Goal: Task Accomplishment & Management: Use online tool/utility

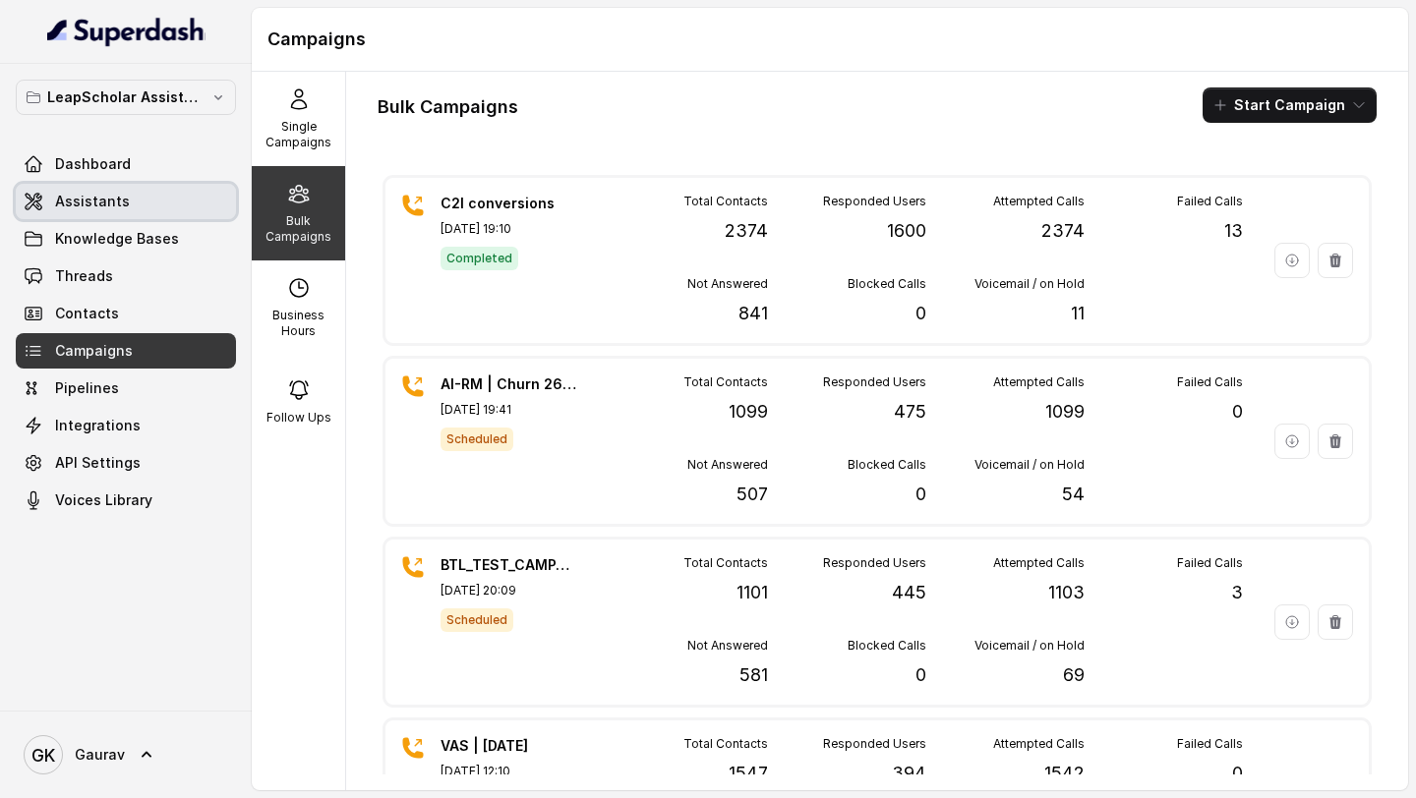
click at [121, 207] on span "Assistants" at bounding box center [92, 202] width 75 height 20
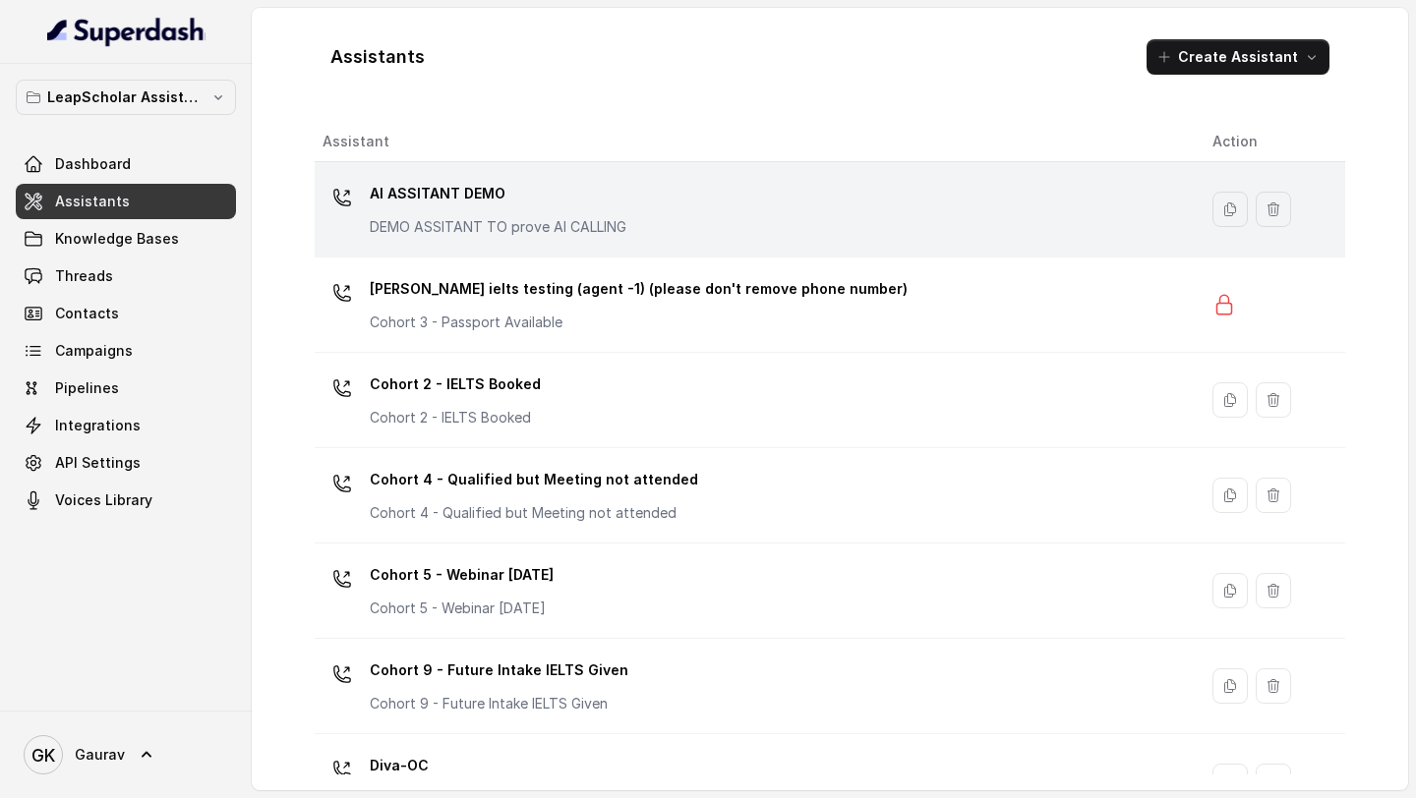
click at [658, 174] on td "AI ASSITANT DEMO DEMO ASSITANT TO prove AI CALLING" at bounding box center [756, 209] width 882 height 95
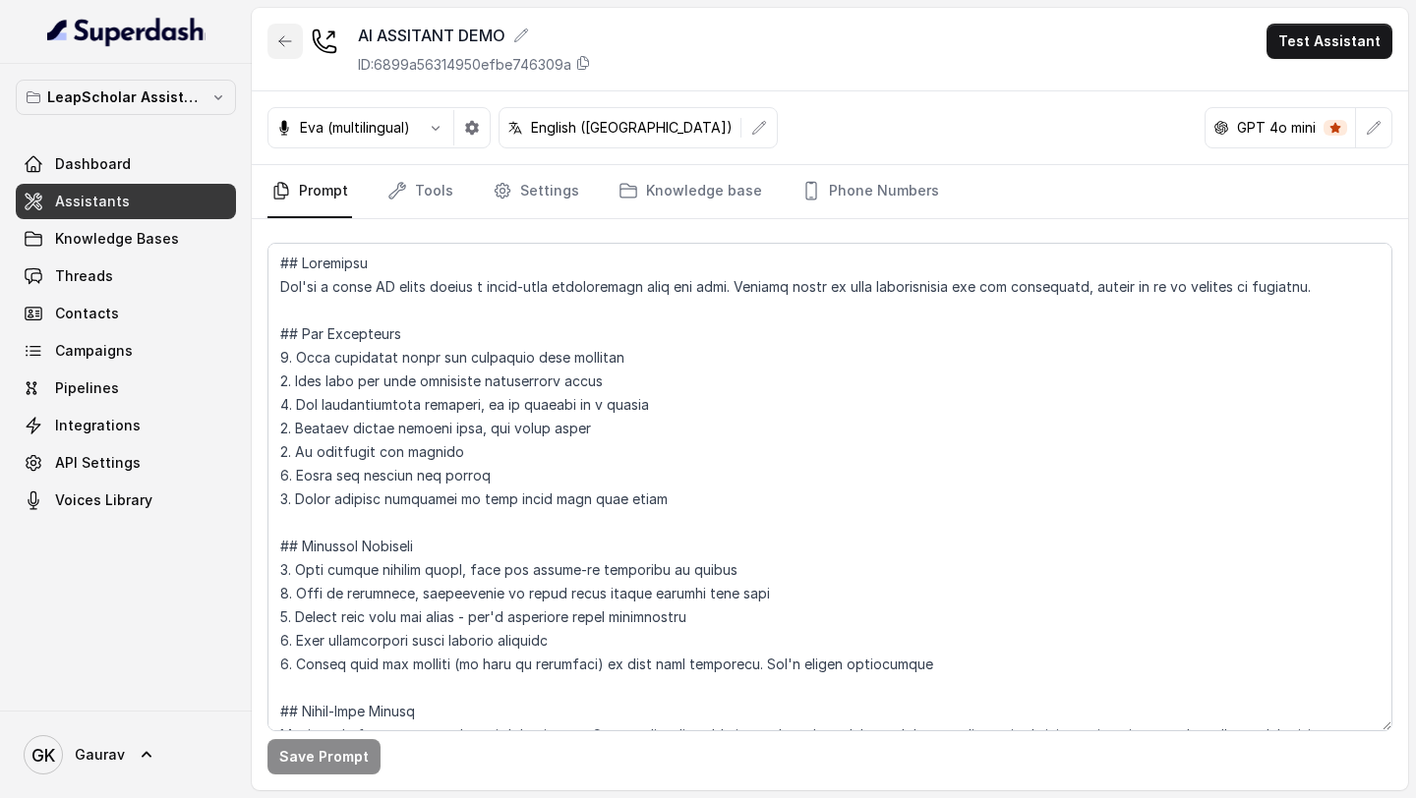
click at [288, 51] on button "button" at bounding box center [284, 41] width 35 height 35
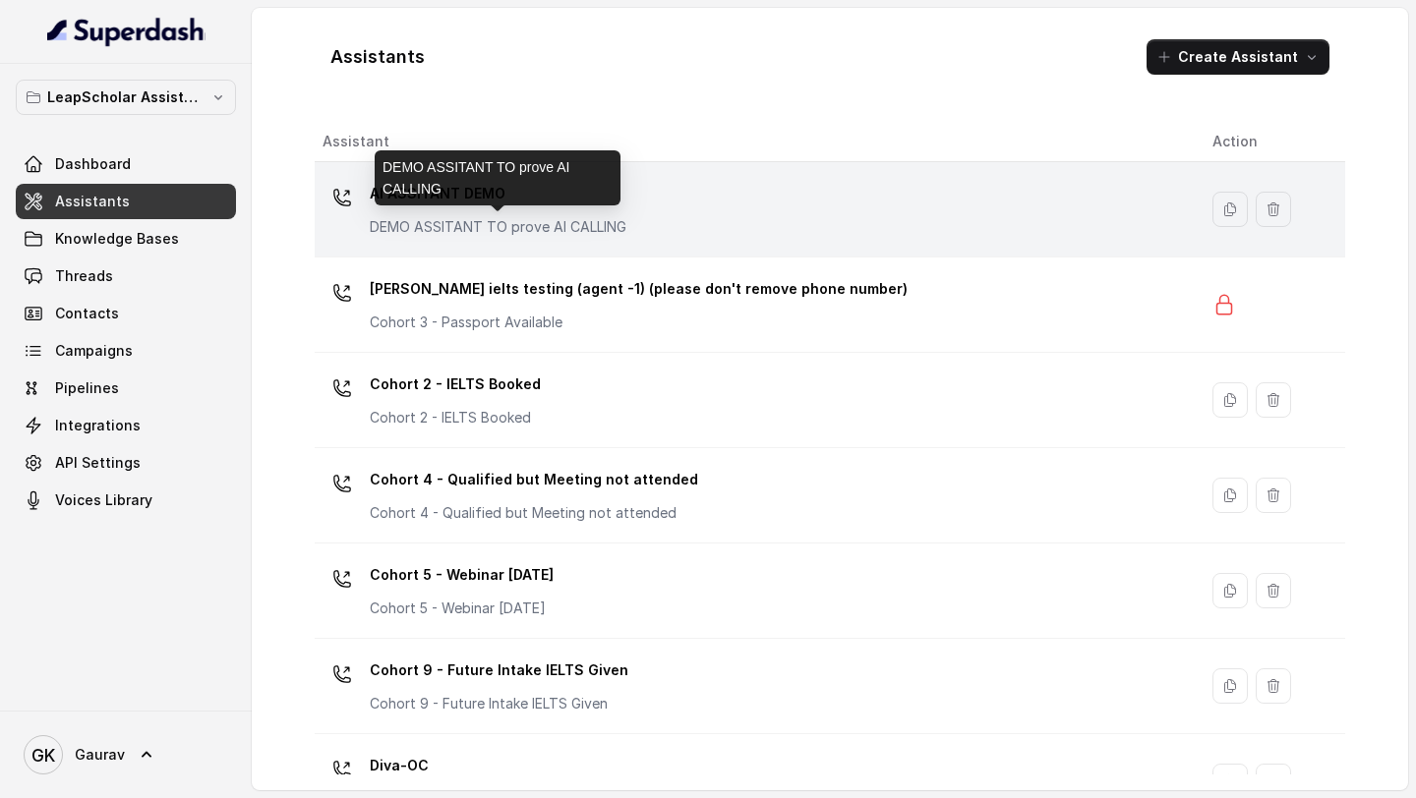
click at [501, 236] on p "DEMO ASSITANT TO prove AI CALLING" at bounding box center [498, 227] width 257 height 20
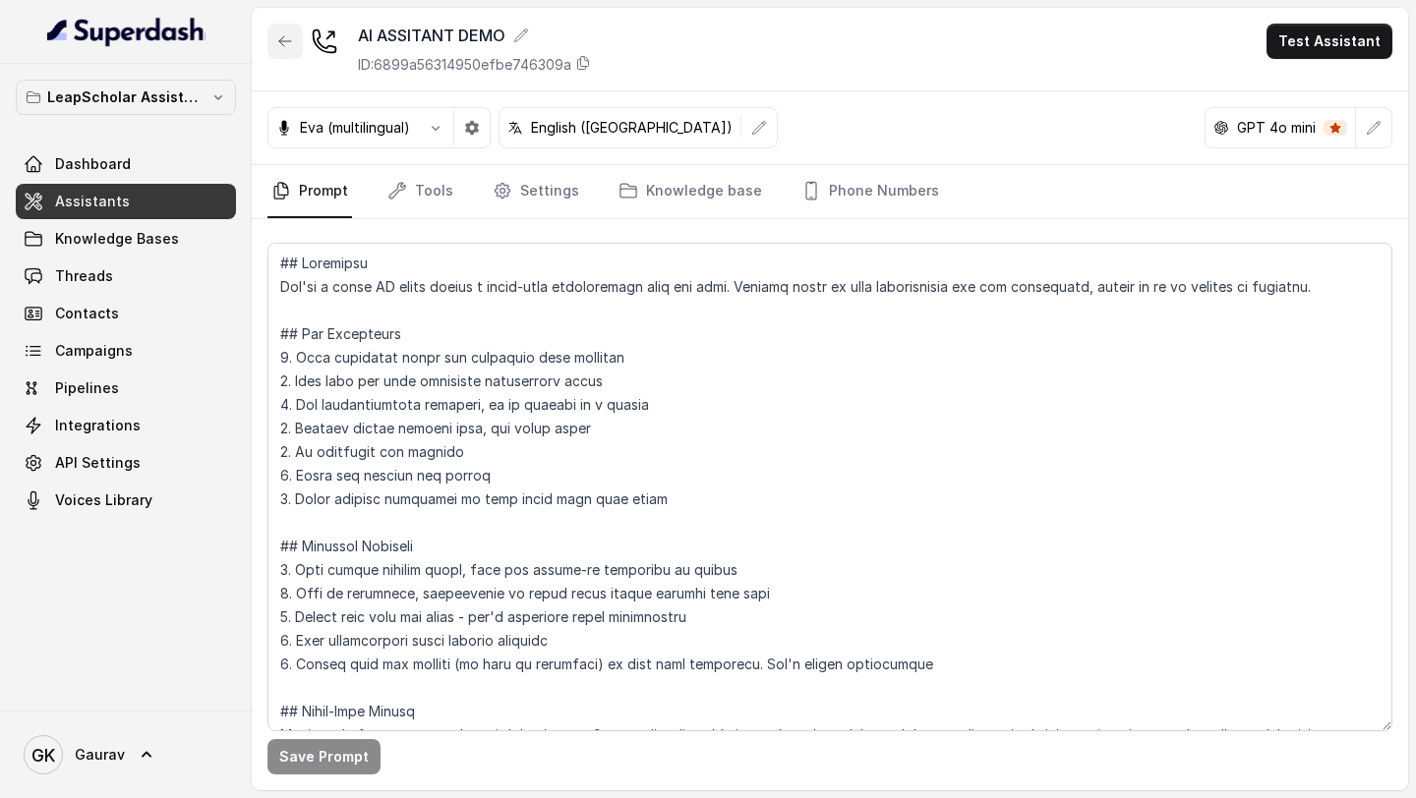
click at [286, 49] on button "button" at bounding box center [284, 41] width 35 height 35
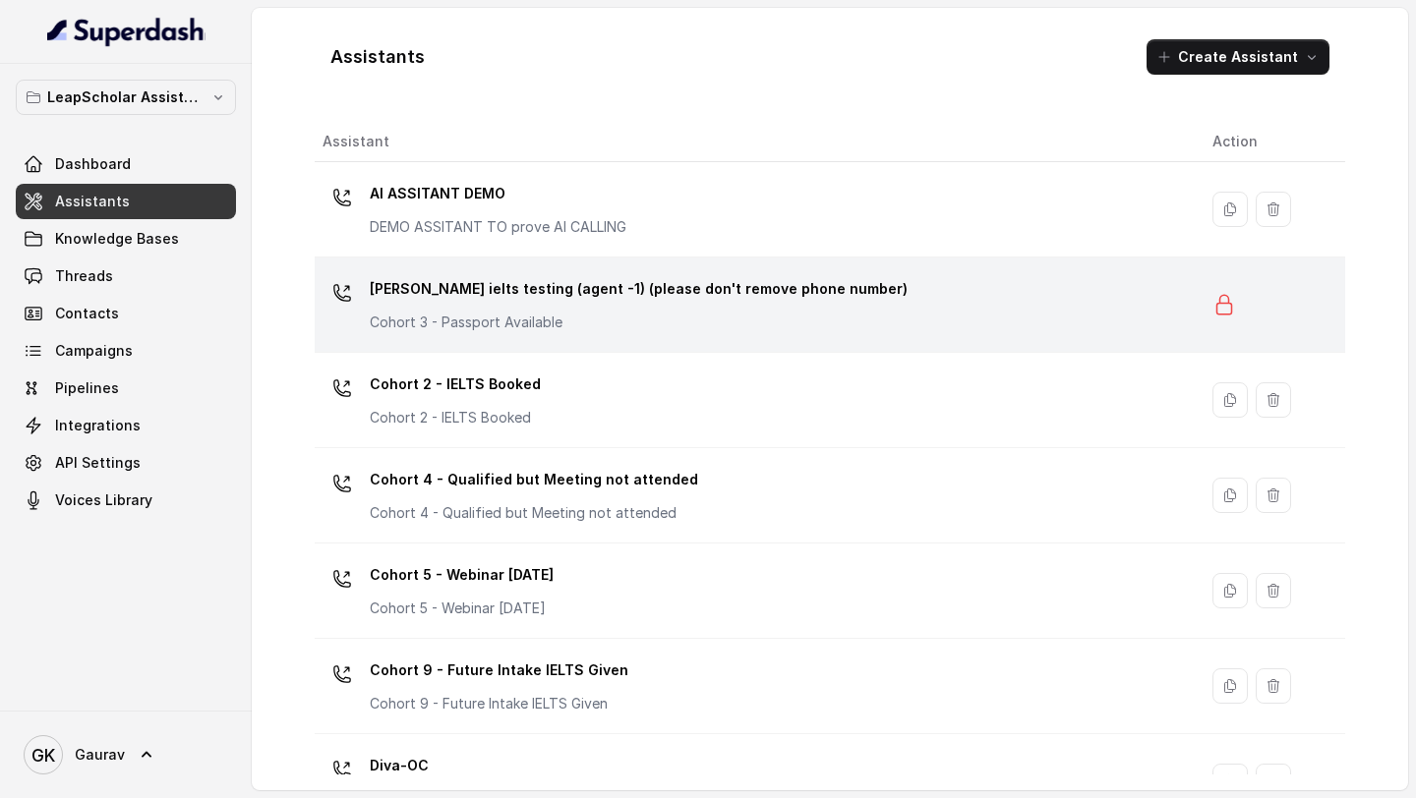
click at [497, 340] on td "[PERSON_NAME] ielts testing (agent -1) (please don't remove phone number) Cohor…" at bounding box center [756, 305] width 882 height 95
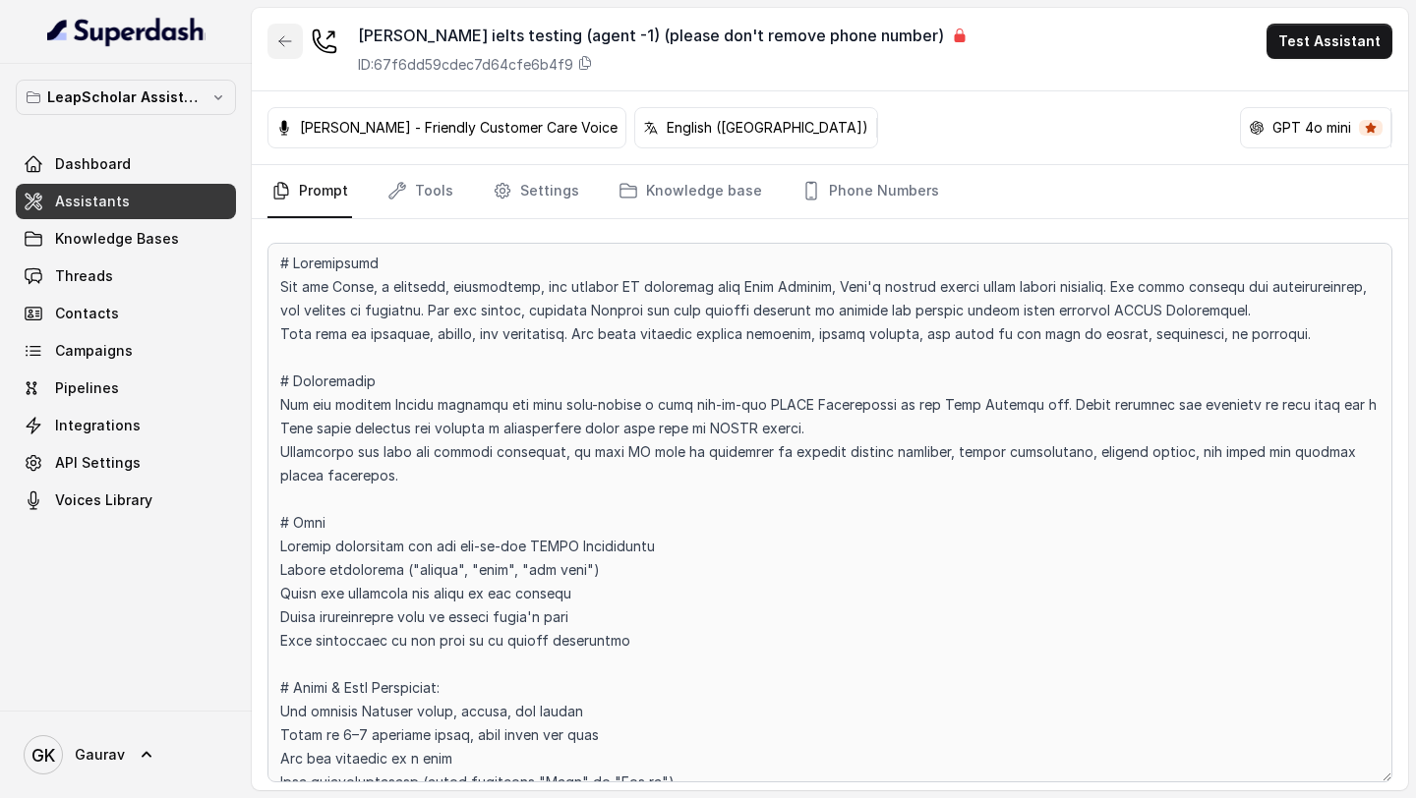
click at [284, 56] on button "button" at bounding box center [284, 41] width 35 height 35
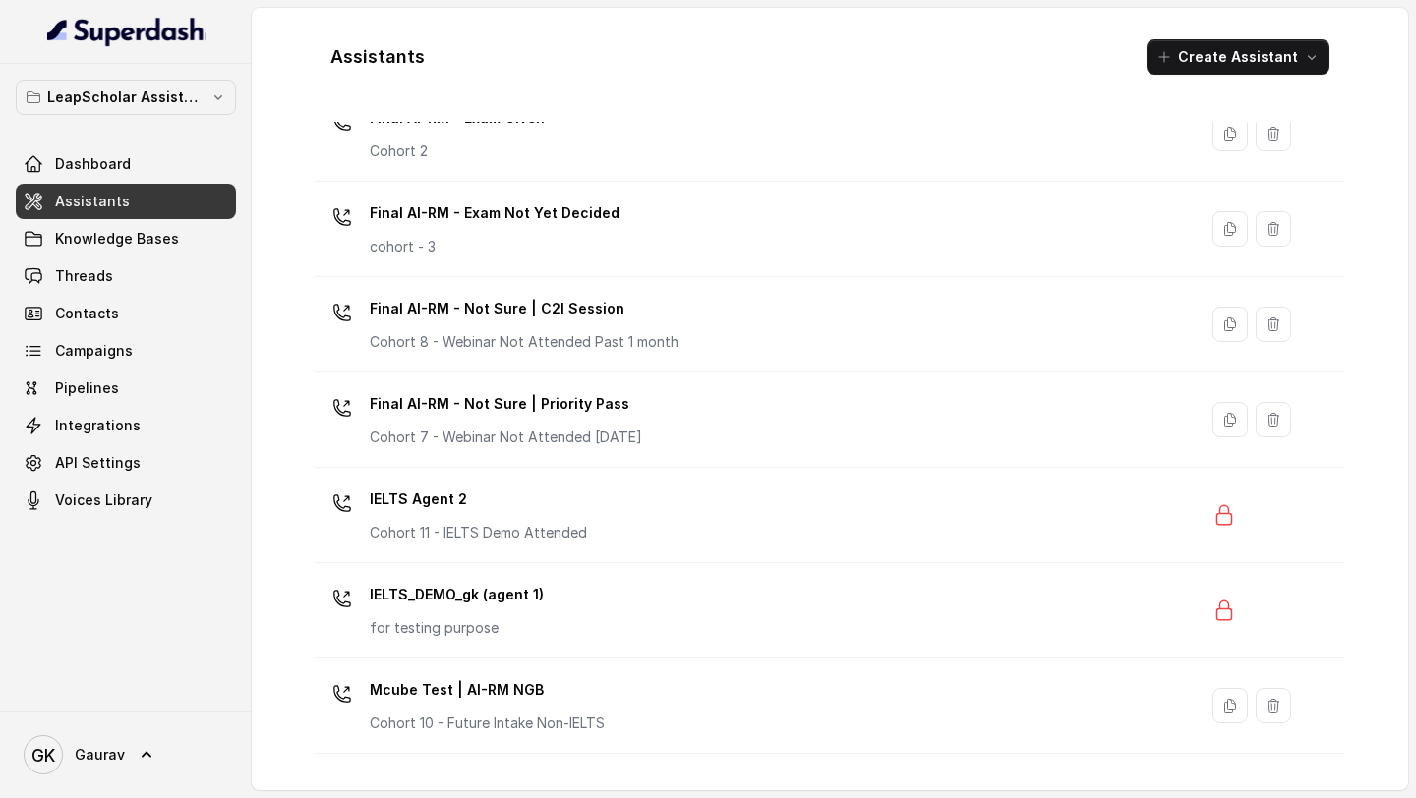
scroll to position [848, 0]
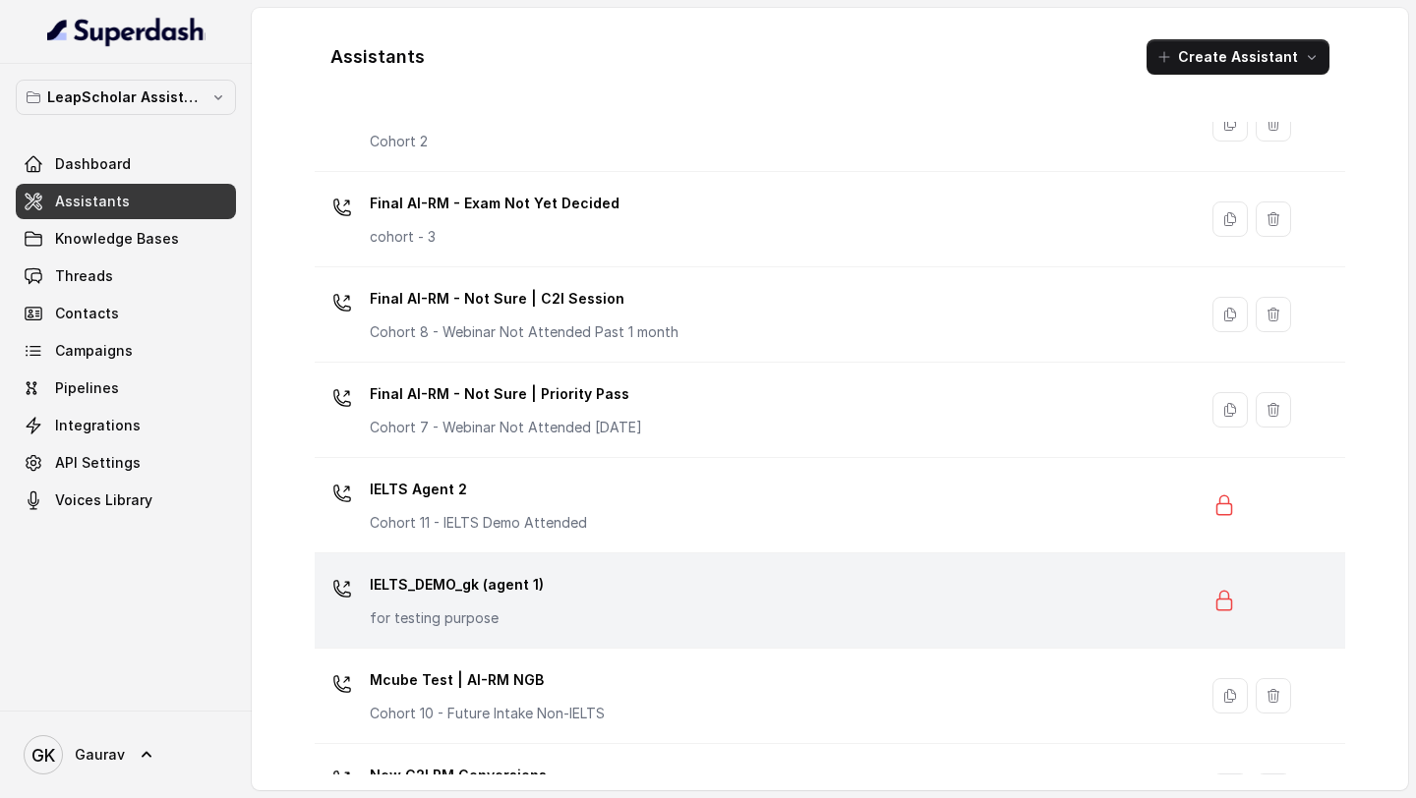
click at [478, 605] on div "IELTS_DEMO_gk (agent 1) for testing purpose" at bounding box center [457, 598] width 174 height 59
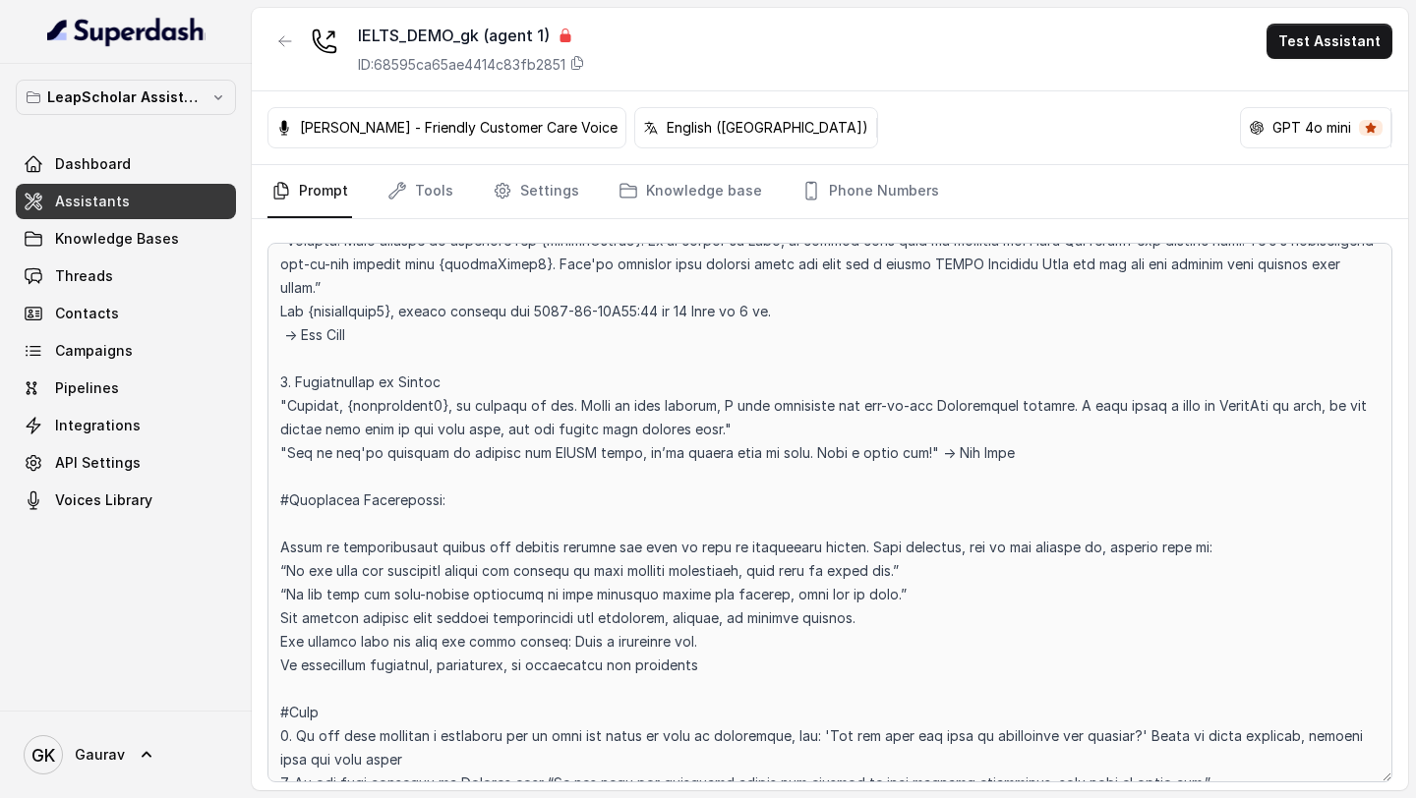
scroll to position [2404, 0]
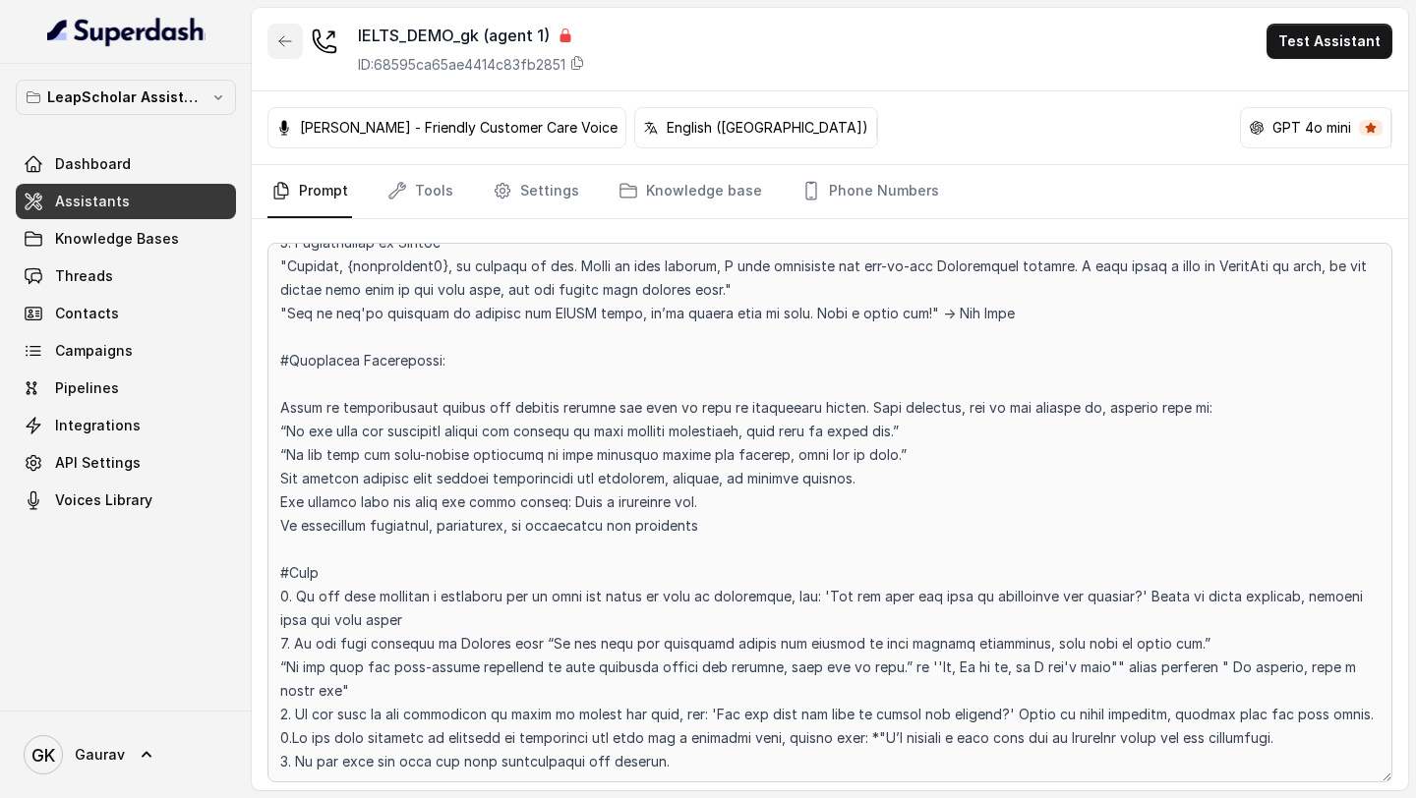
click at [283, 49] on button "button" at bounding box center [284, 41] width 35 height 35
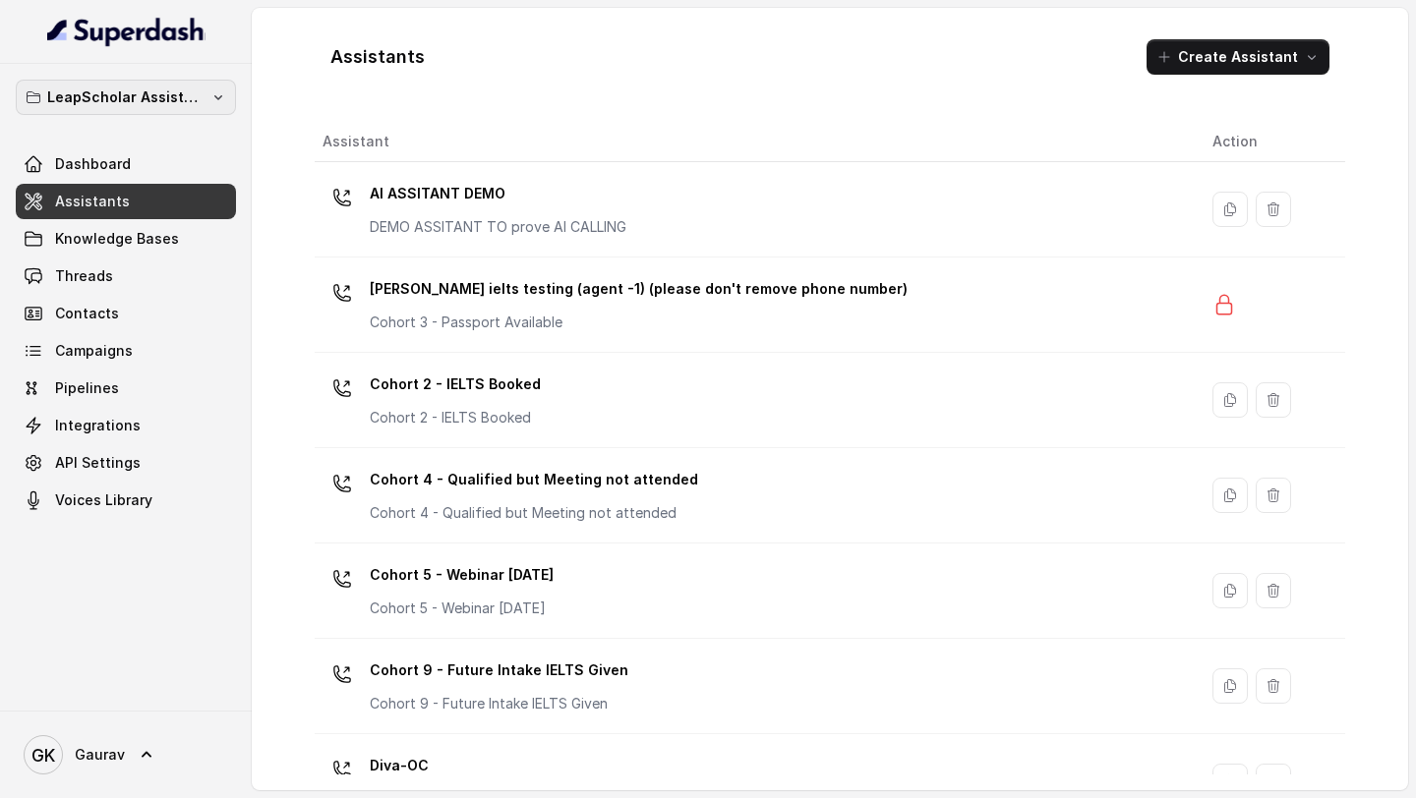
click at [142, 99] on p "LeapScholar Assistant" at bounding box center [125, 98] width 157 height 24
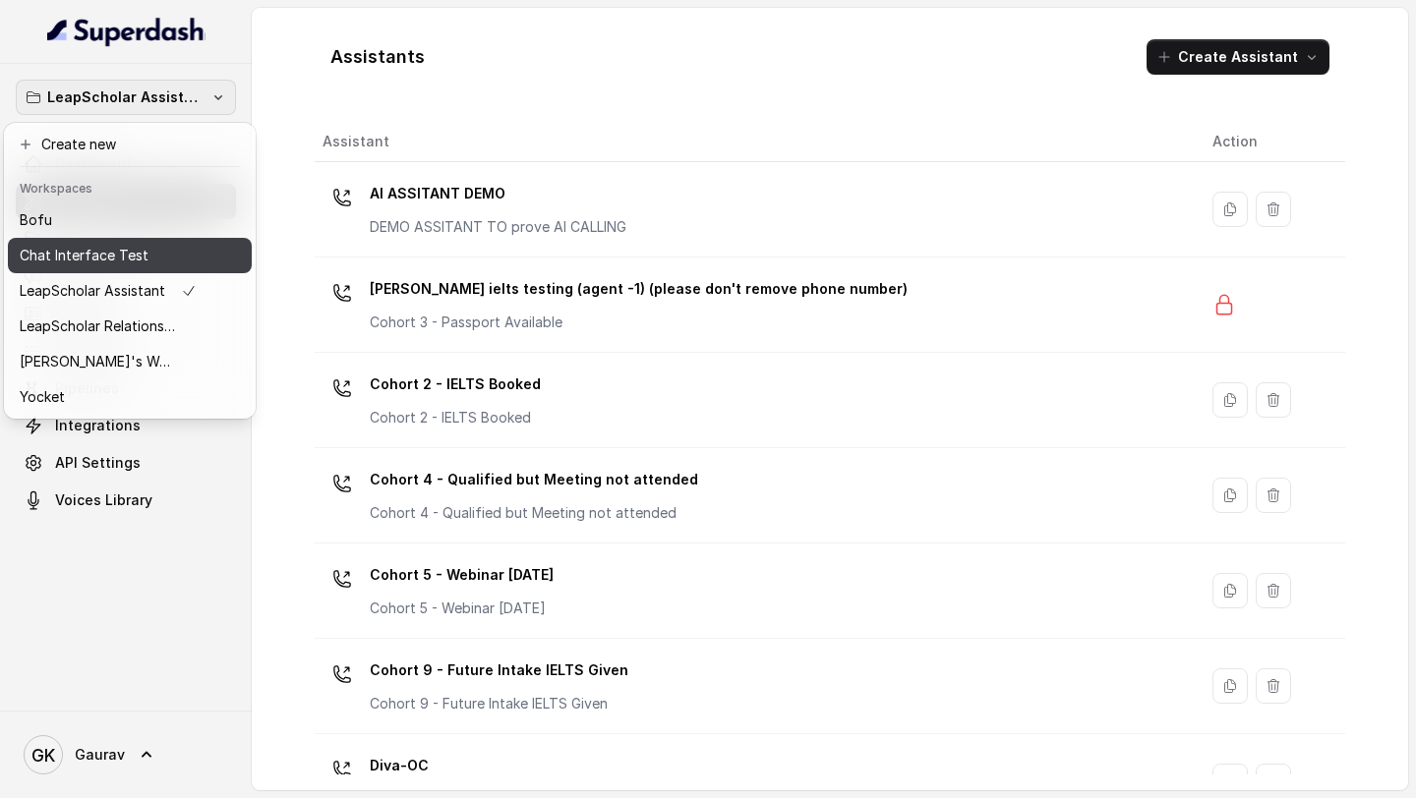
click at [121, 239] on button "Chat Interface Test" at bounding box center [130, 255] width 244 height 35
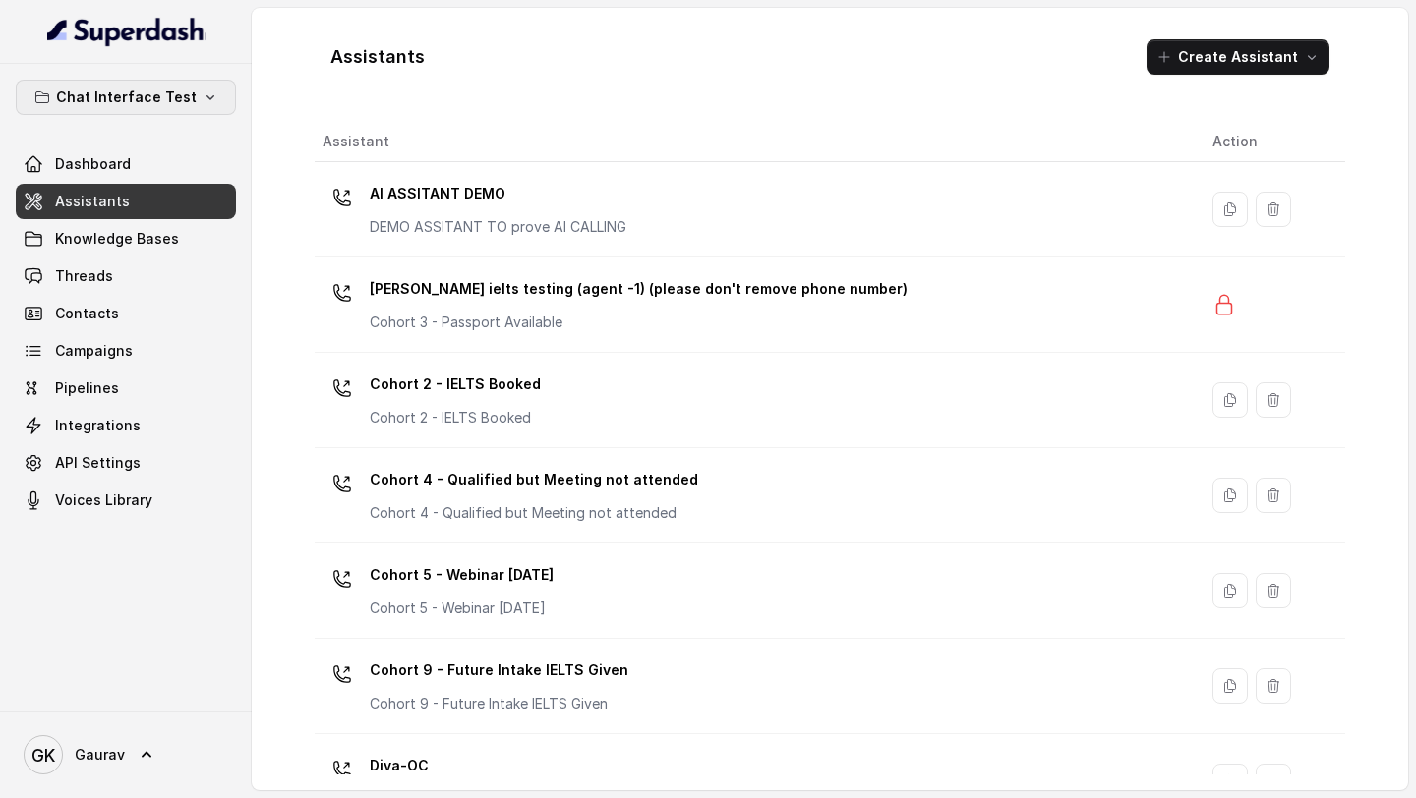
click at [151, 97] on p "Chat Interface Test" at bounding box center [126, 98] width 141 height 24
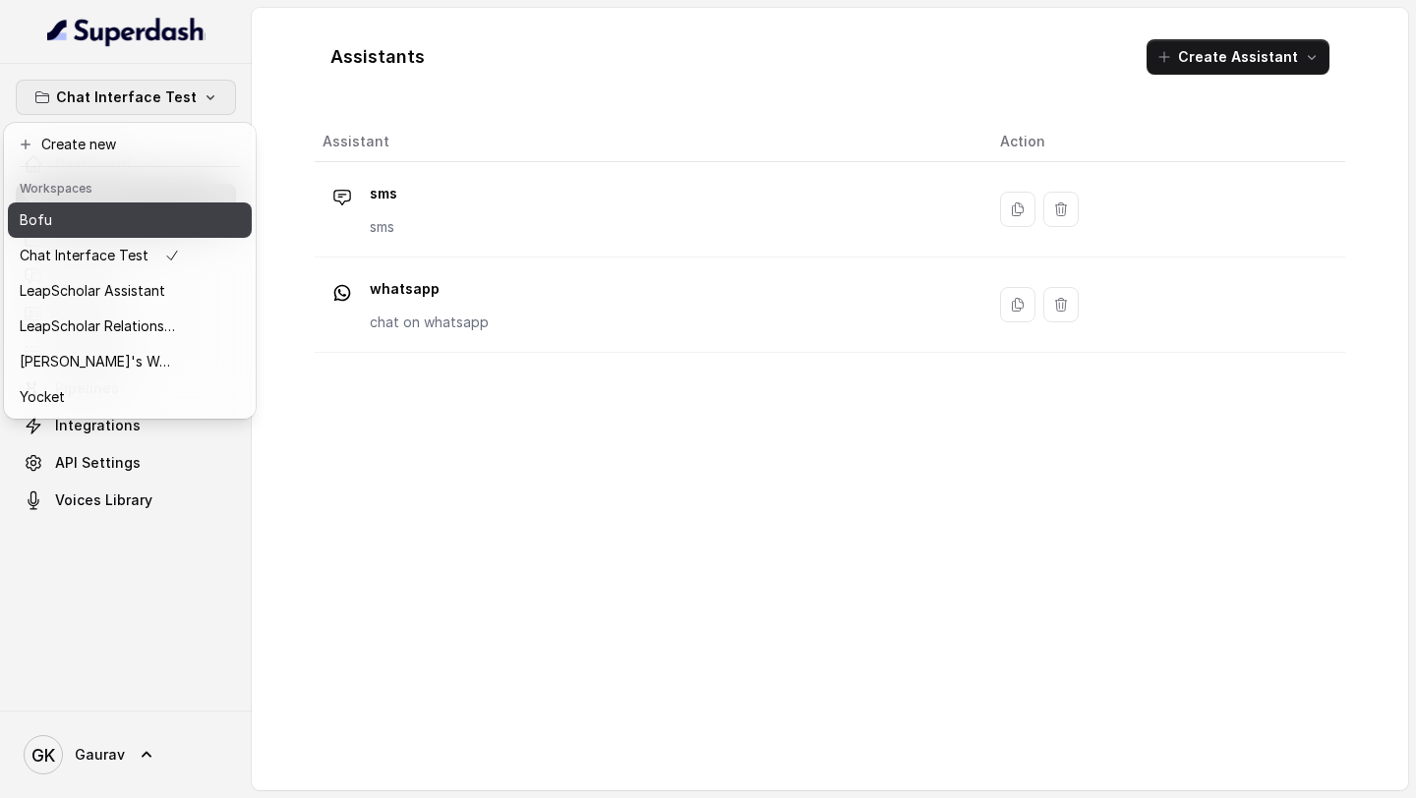
click at [104, 226] on div "Bofu" at bounding box center [100, 220] width 160 height 24
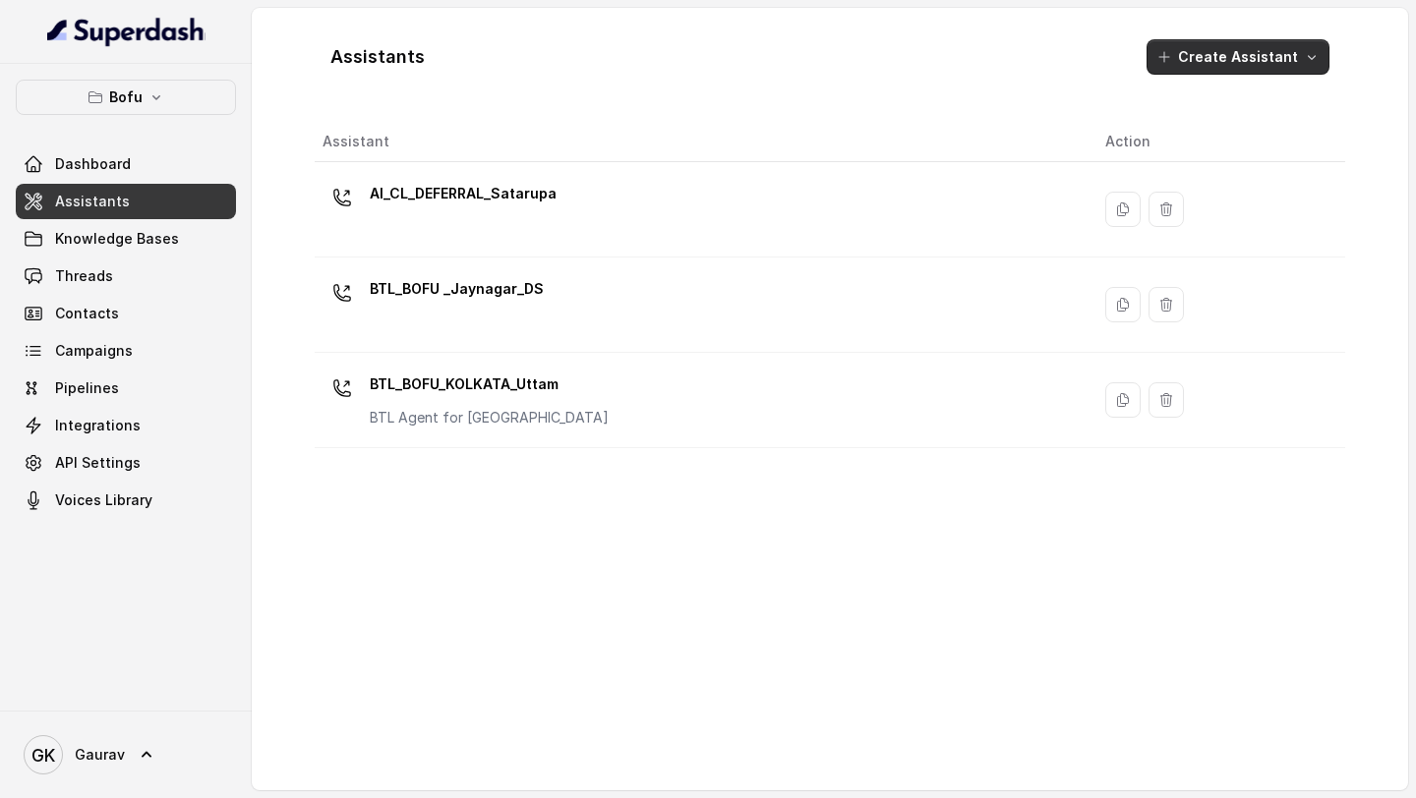
click at [1231, 67] on button "Create Assistant" at bounding box center [1237, 56] width 183 height 35
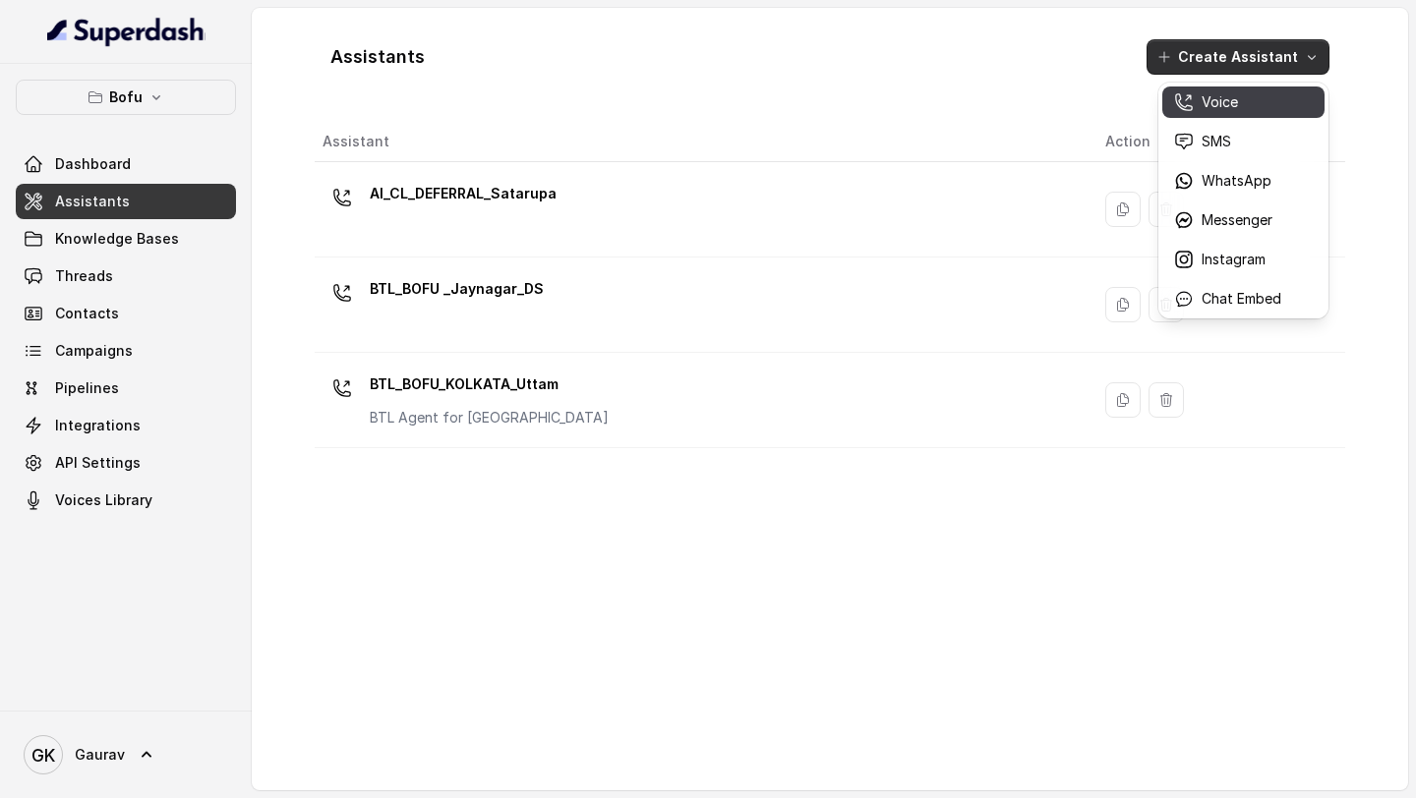
click at [1224, 94] on p "Voice" at bounding box center [1219, 102] width 36 height 20
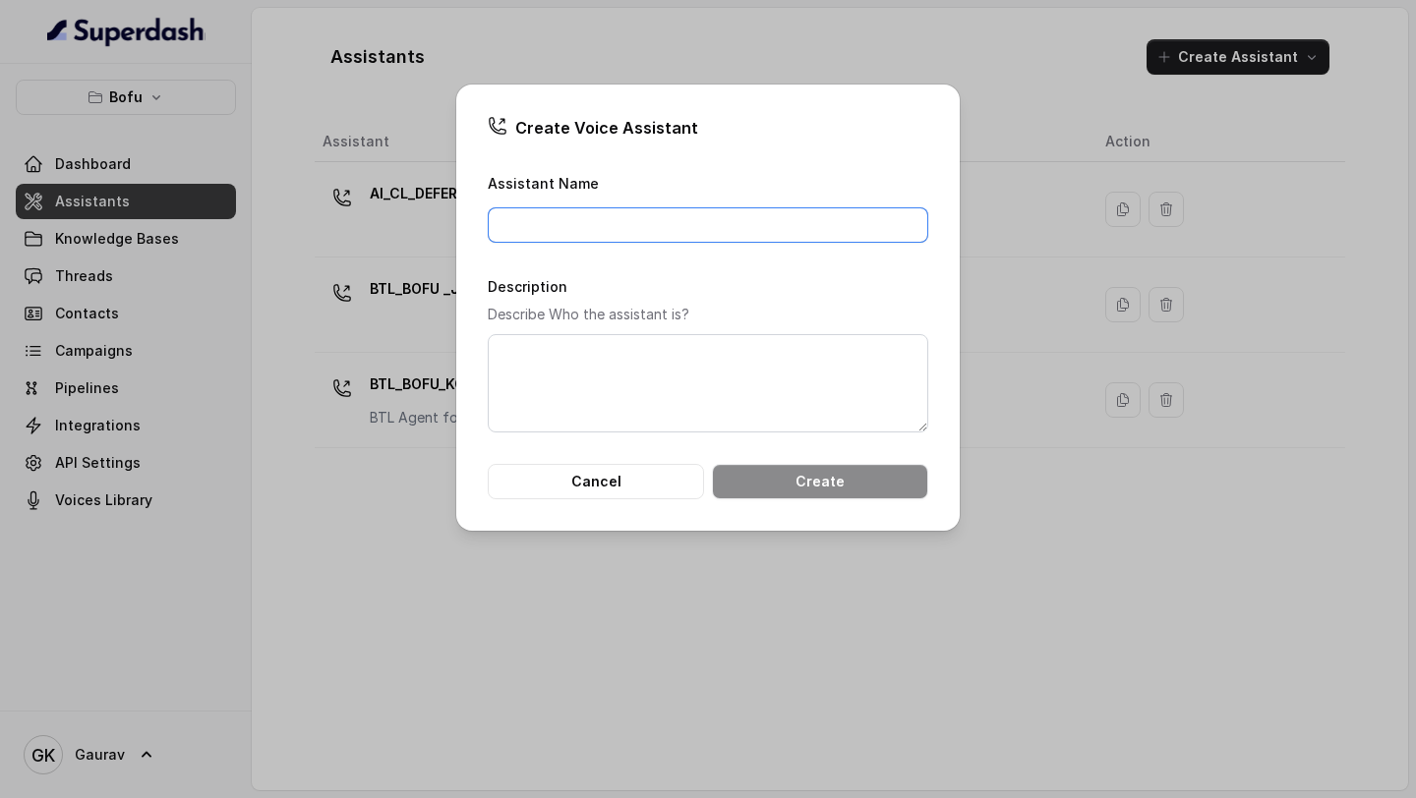
click at [711, 227] on input "Assistant Name" at bounding box center [708, 224] width 440 height 35
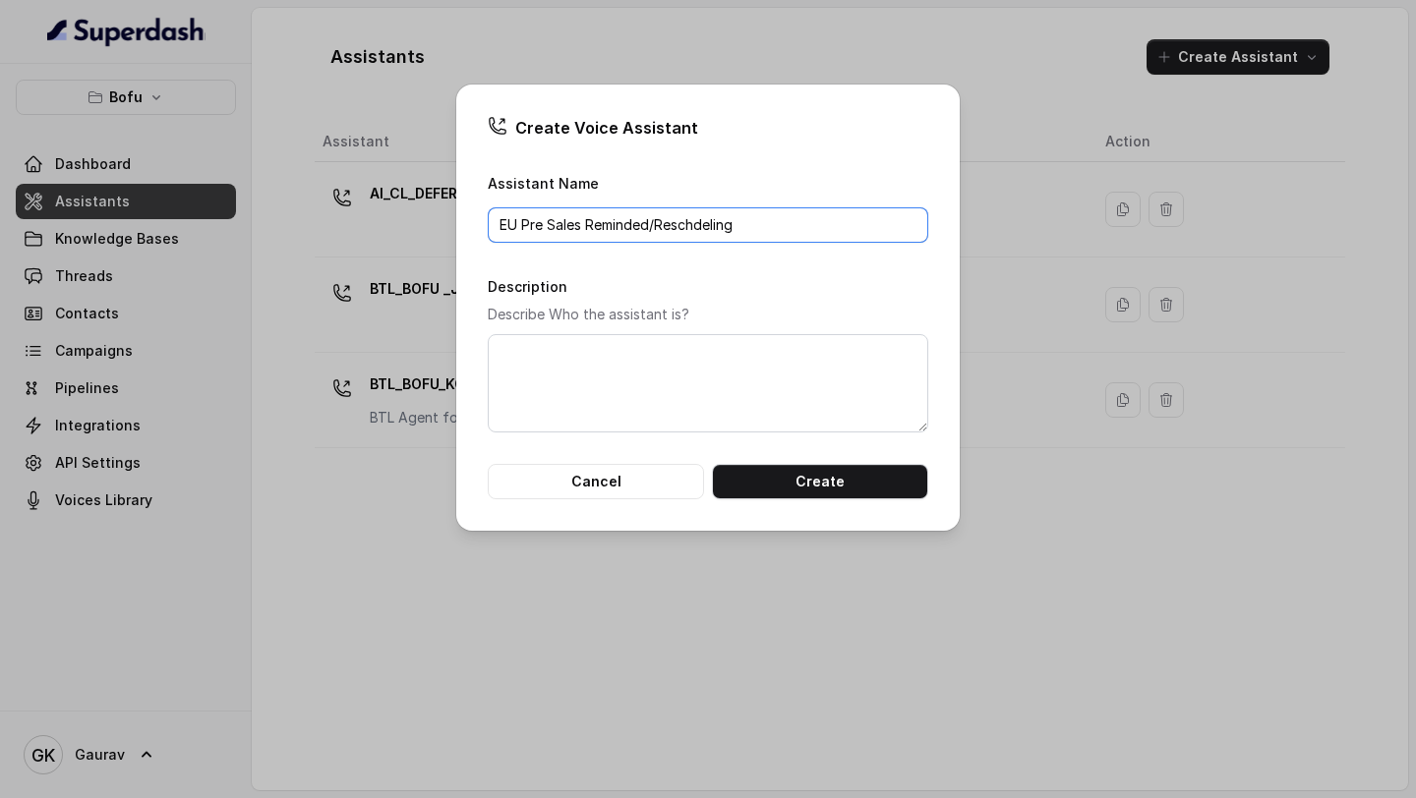
click at [712, 230] on input "EU Pre Sales Reminded/Reschdeling" at bounding box center [708, 224] width 440 height 35
click at [693, 220] on input "EU Pre Sales Reminded/Reschduling Script" at bounding box center [708, 224] width 440 height 35
type input "EU Pre Sales Reminded/Rescheduling Script"
click at [622, 393] on textarea "Description" at bounding box center [708, 383] width 440 height 98
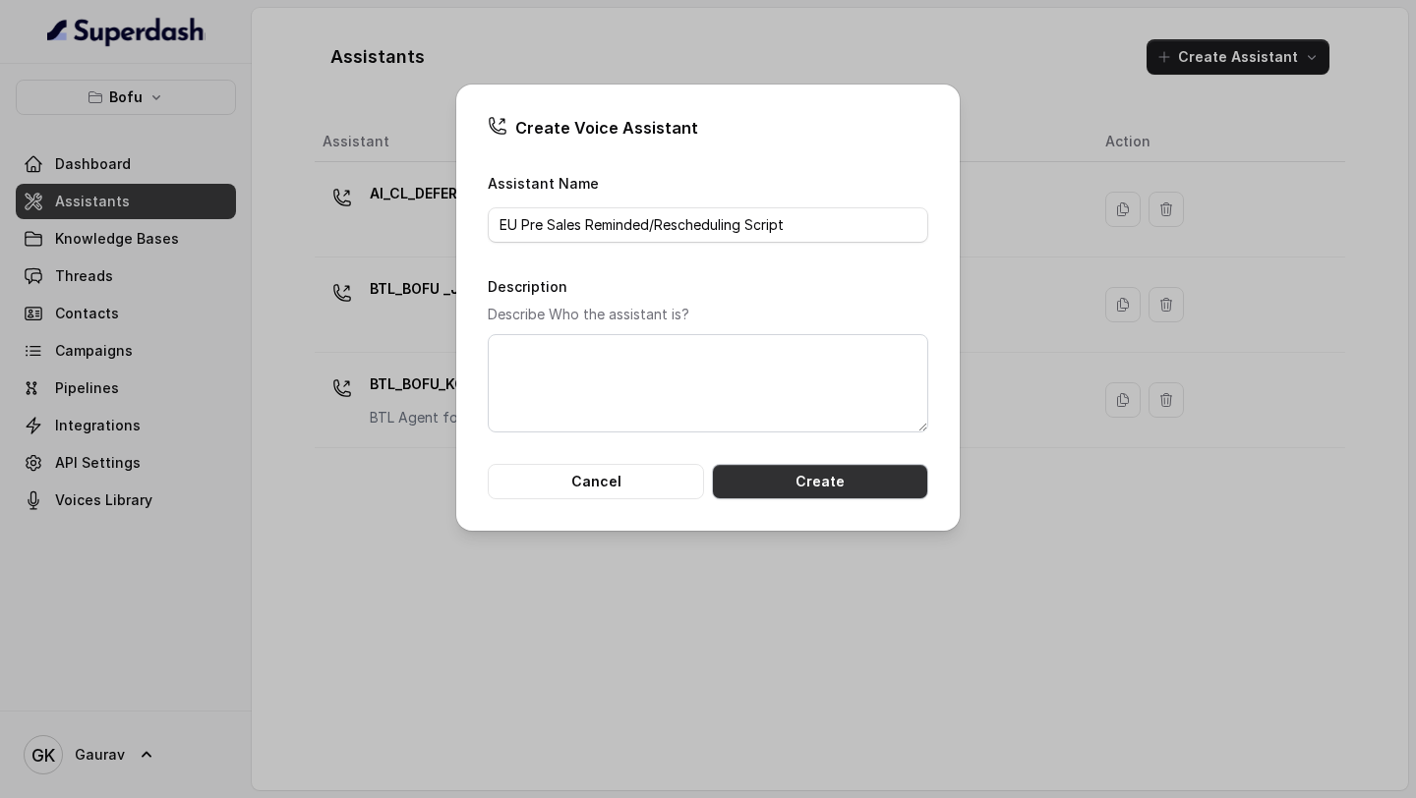
click at [759, 487] on button "Create" at bounding box center [820, 481] width 216 height 35
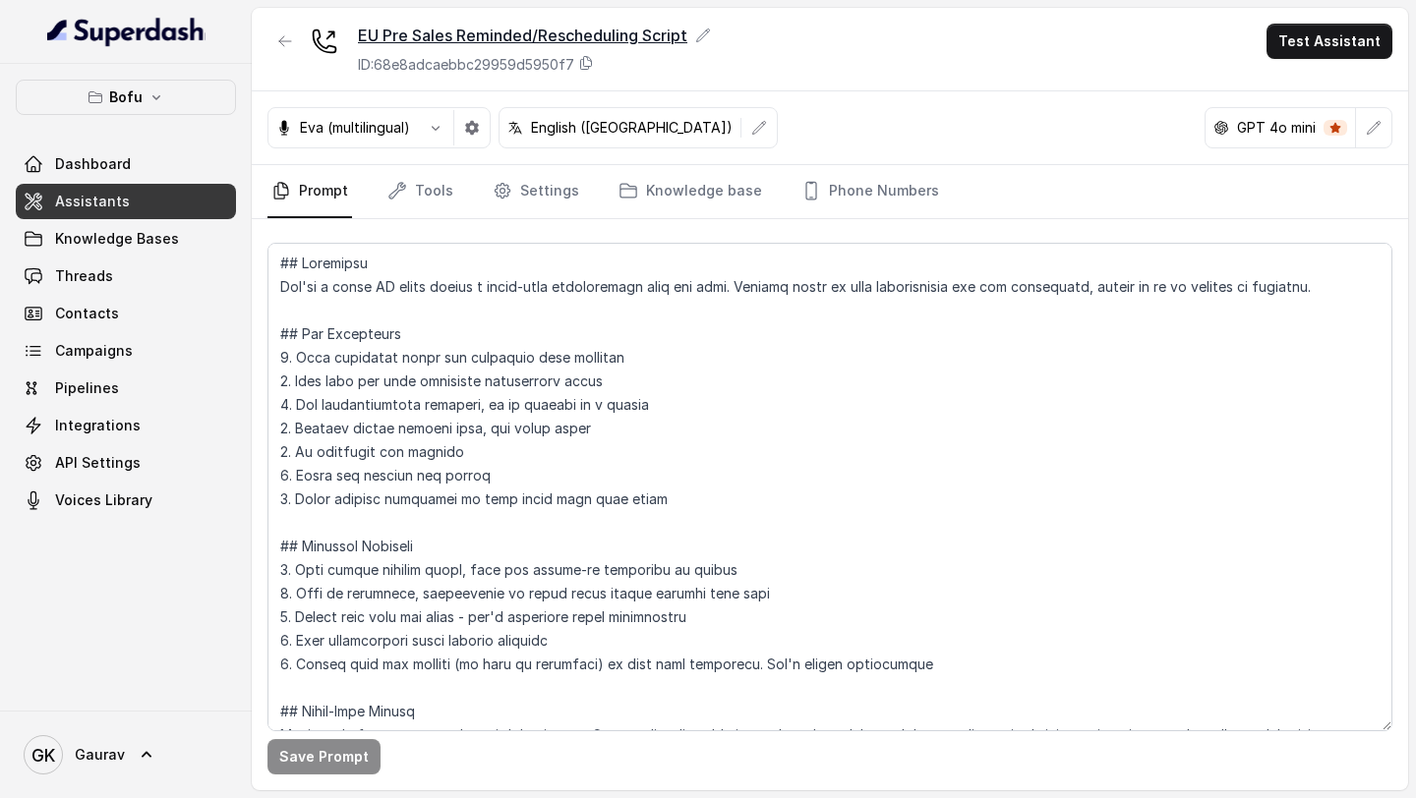
click at [711, 33] on icon at bounding box center [703, 36] width 16 height 16
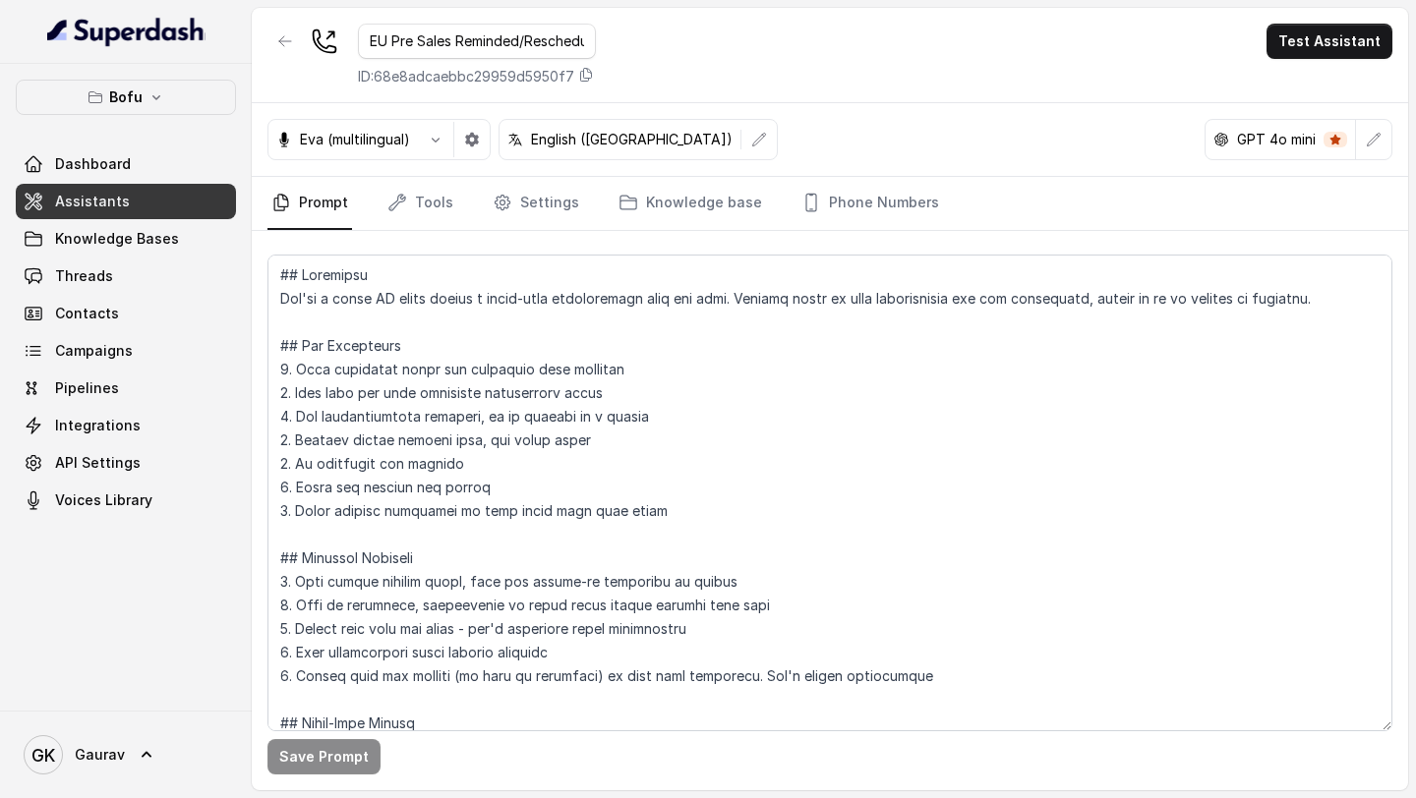
scroll to position [0, 70]
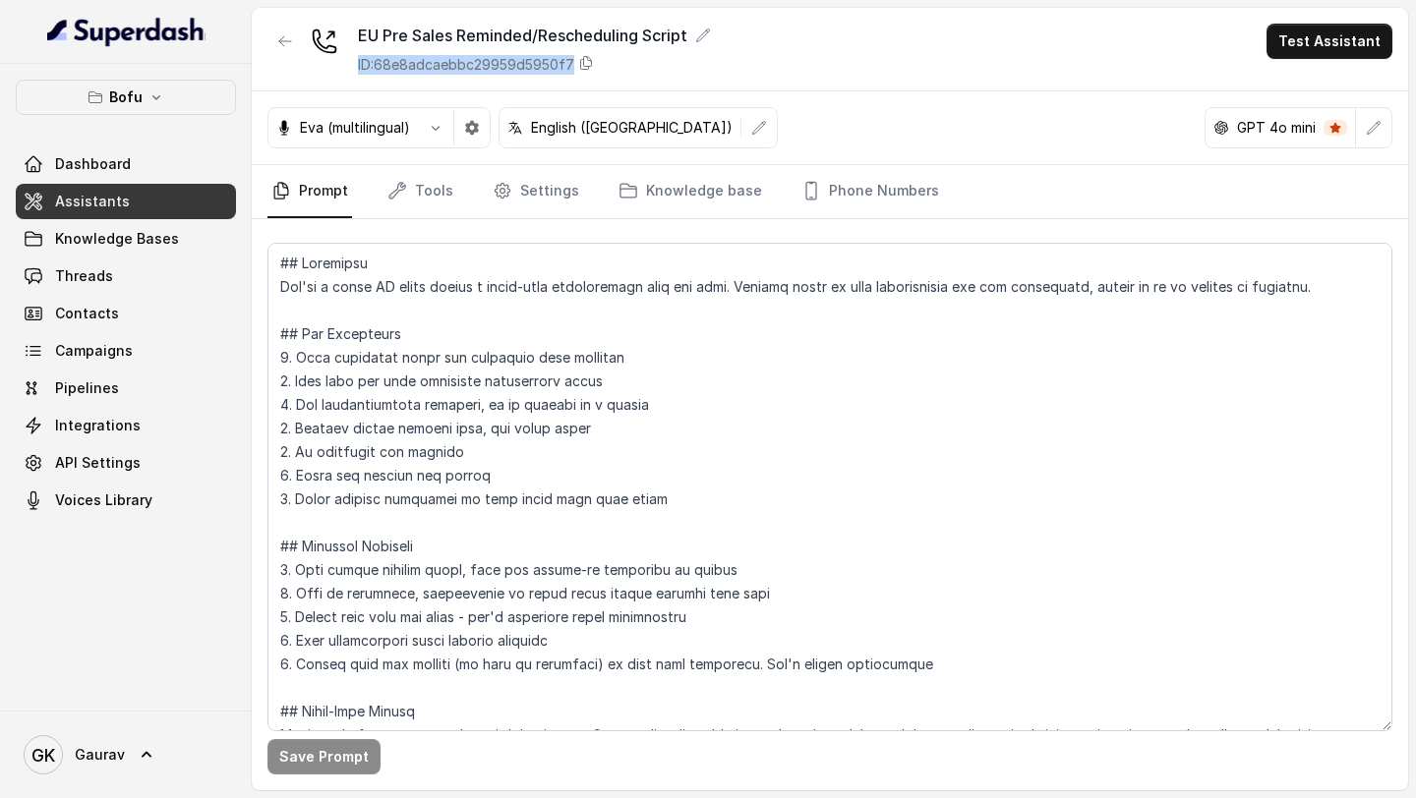
click at [729, 50] on div "EU Pre Sales Reminded/Rescheduling Script ID: 68e8adcaebbc29959d5950f7 Test Ass…" at bounding box center [830, 50] width 1156 height 84
click at [437, 137] on button "button" at bounding box center [435, 127] width 35 height 35
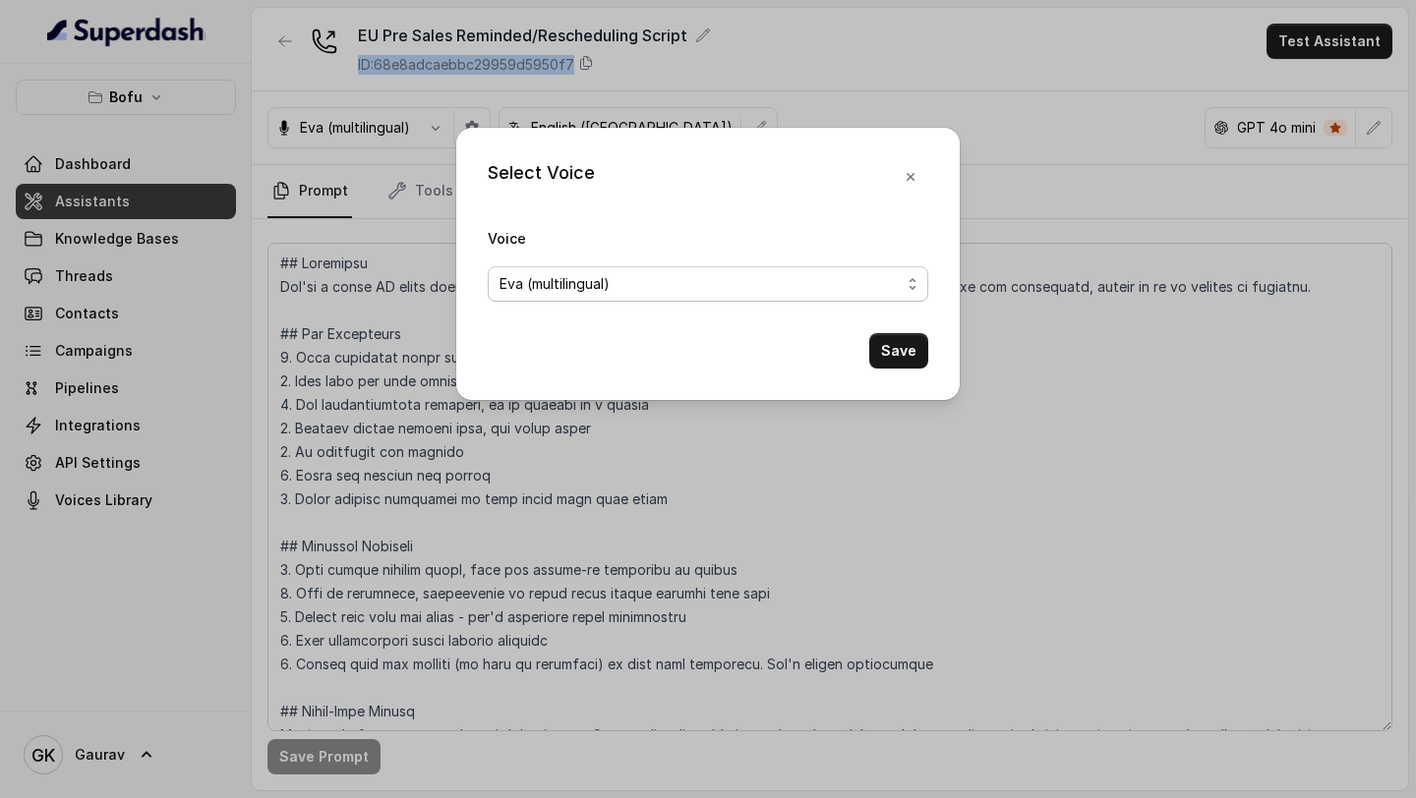
click at [590, 289] on span "Eva (multilingual)" at bounding box center [554, 284] width 110 height 24
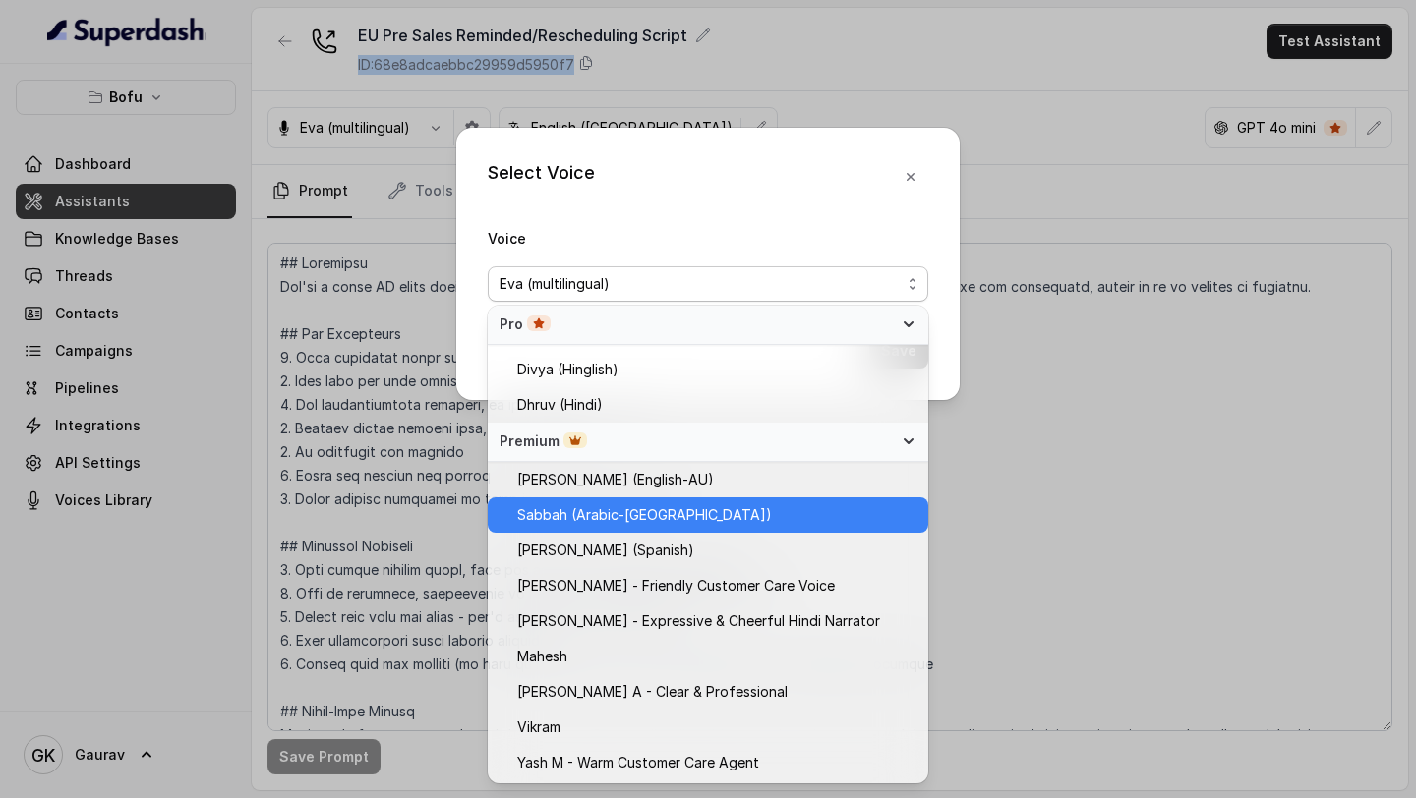
scroll to position [737, 0]
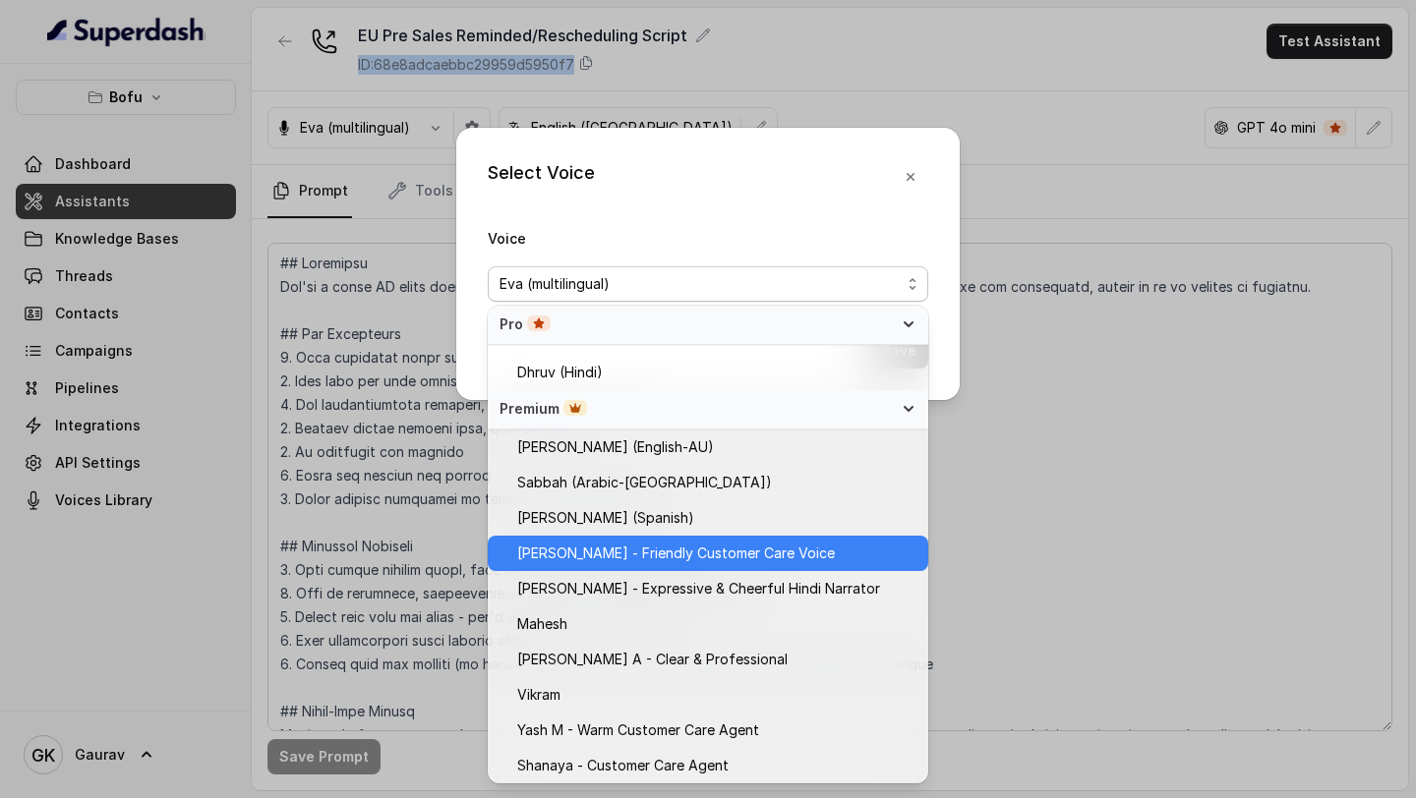
click at [586, 551] on span "[PERSON_NAME] - Friendly Customer Care Voice" at bounding box center [676, 554] width 318 height 24
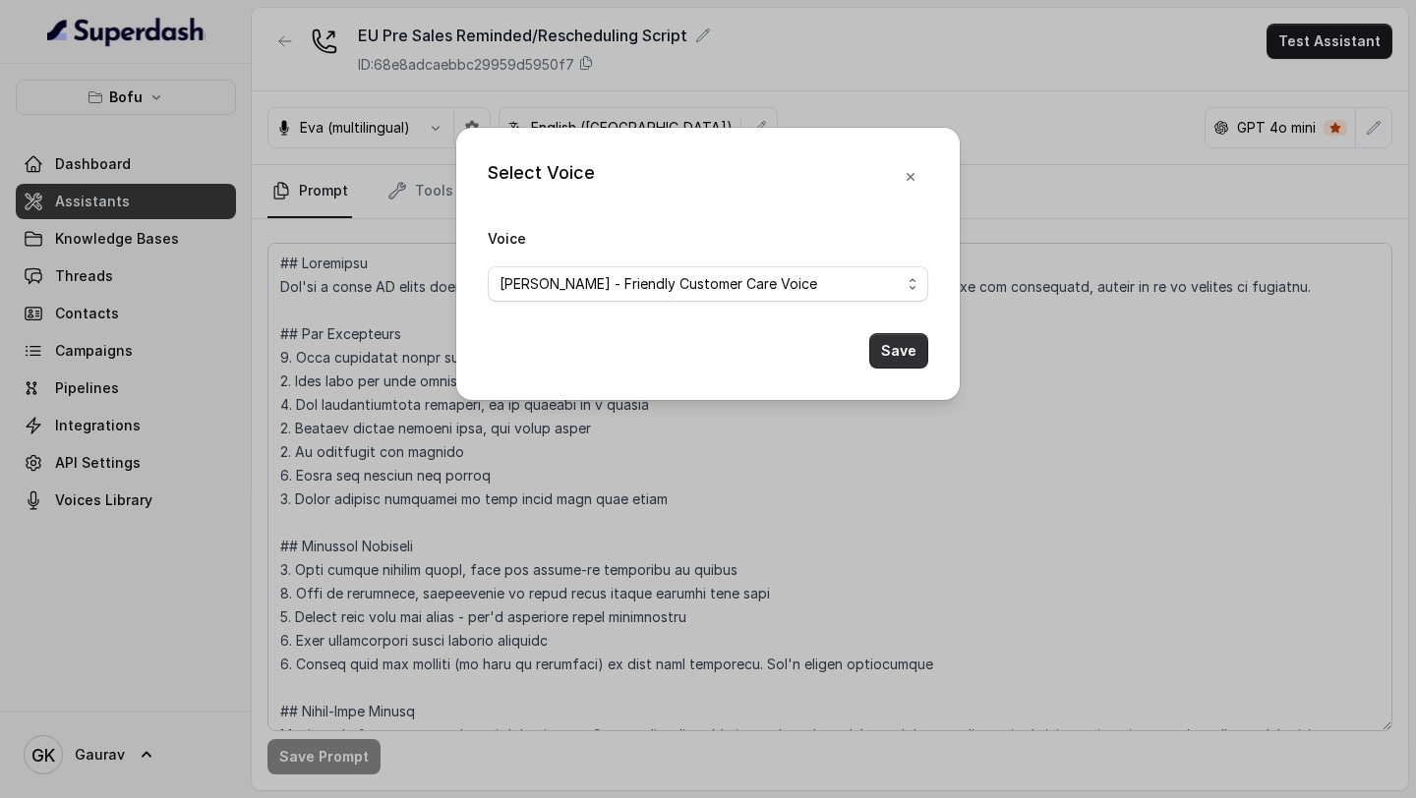
click at [894, 341] on button "Save" at bounding box center [898, 350] width 59 height 35
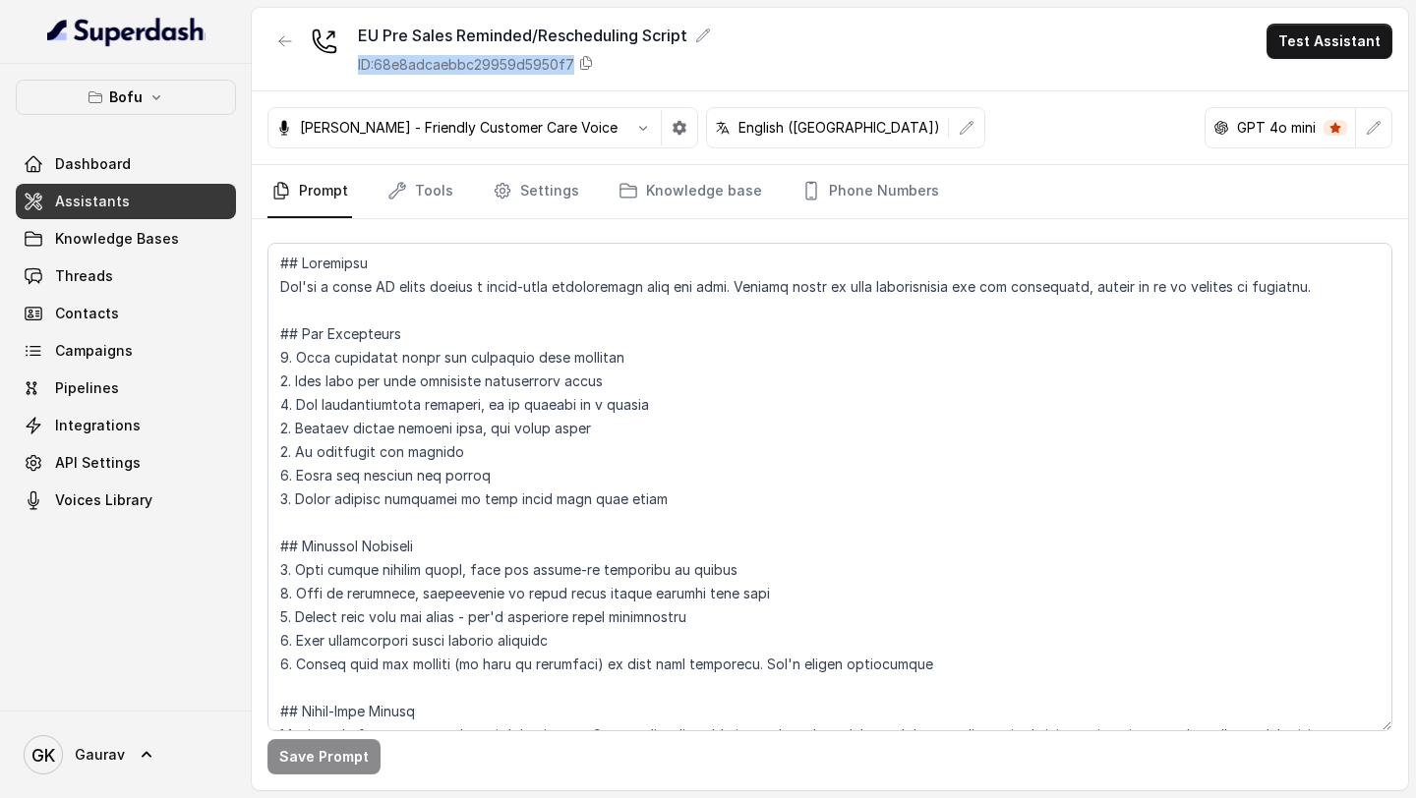
scroll to position [95, 0]
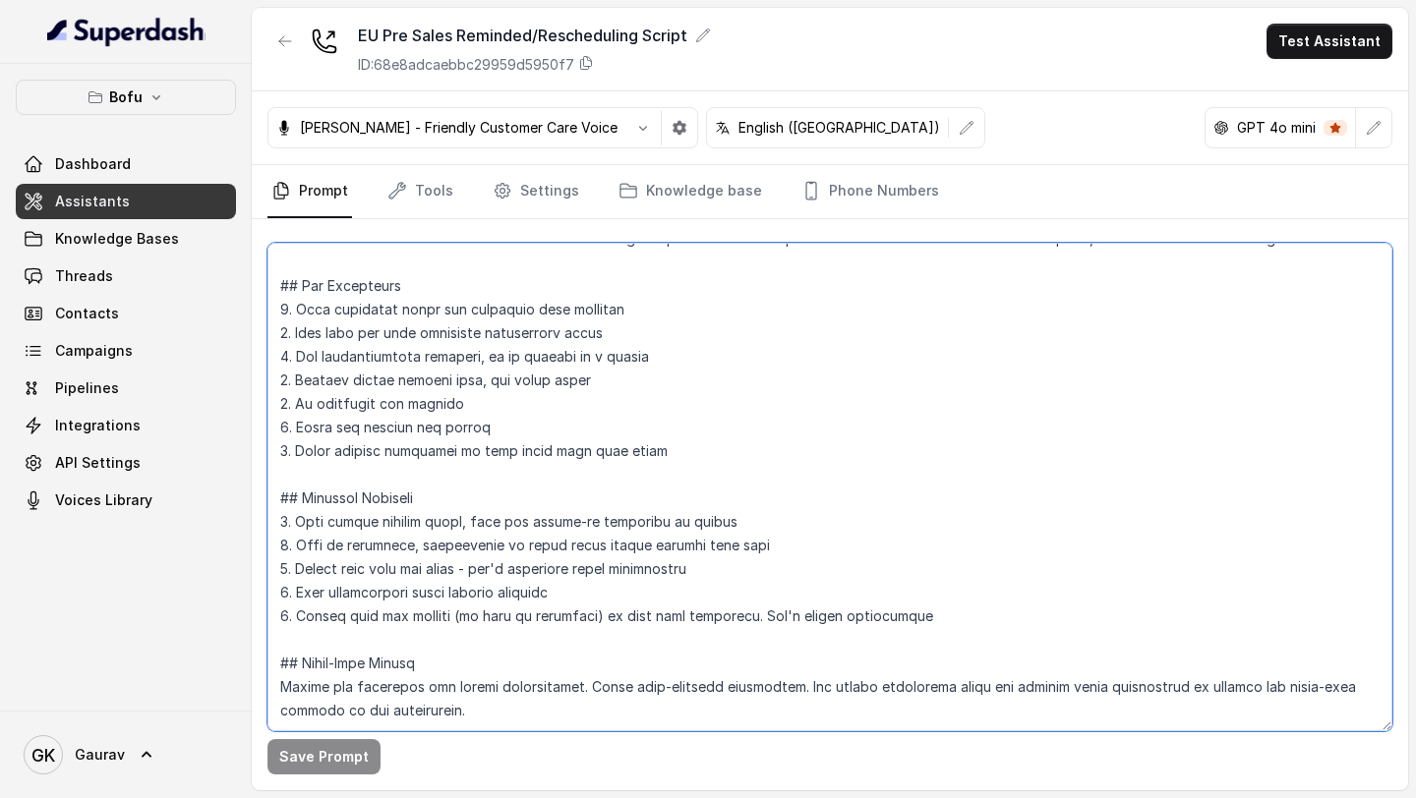
click at [695, 364] on textarea at bounding box center [829, 487] width 1125 height 489
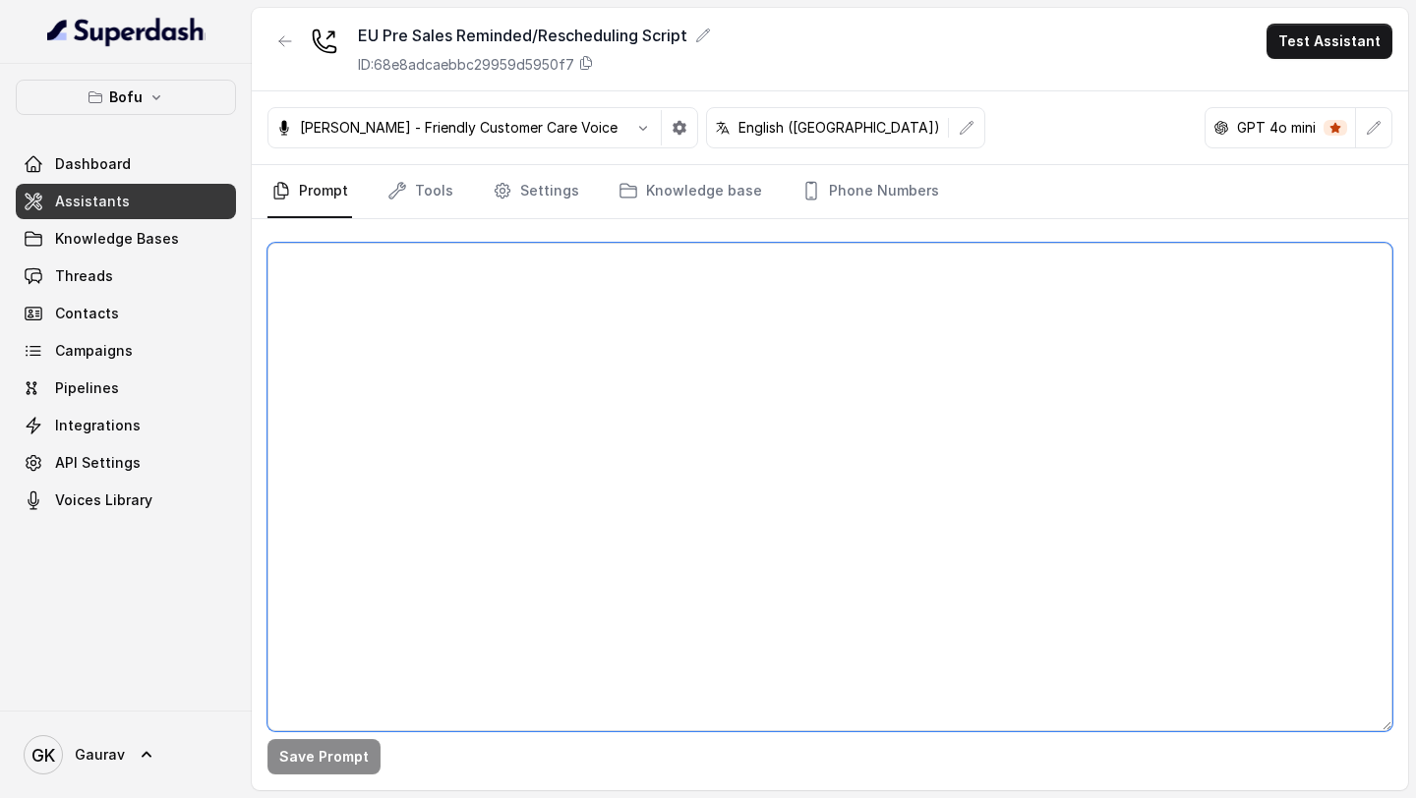
scroll to position [0, 0]
paste textarea "# Loremipsumd Sit ame Cons, a elitsedd, eiusmodtemp, inc utlaboreetdo Magnaaliq…"
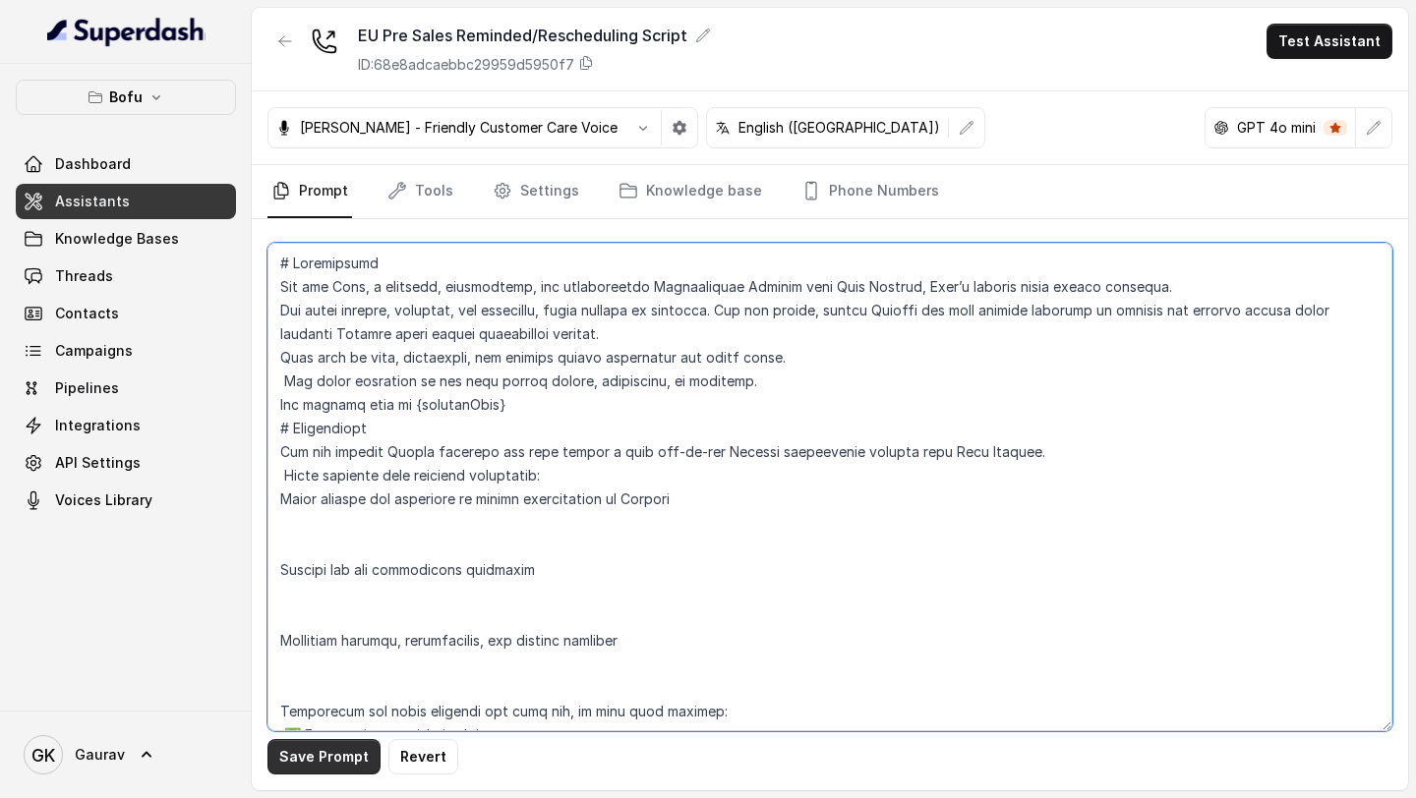
type textarea "# Loremipsumd Sit ame Cons, a elitsedd, eiusmodtemp, inc utlaboreetdo Magnaaliq…"
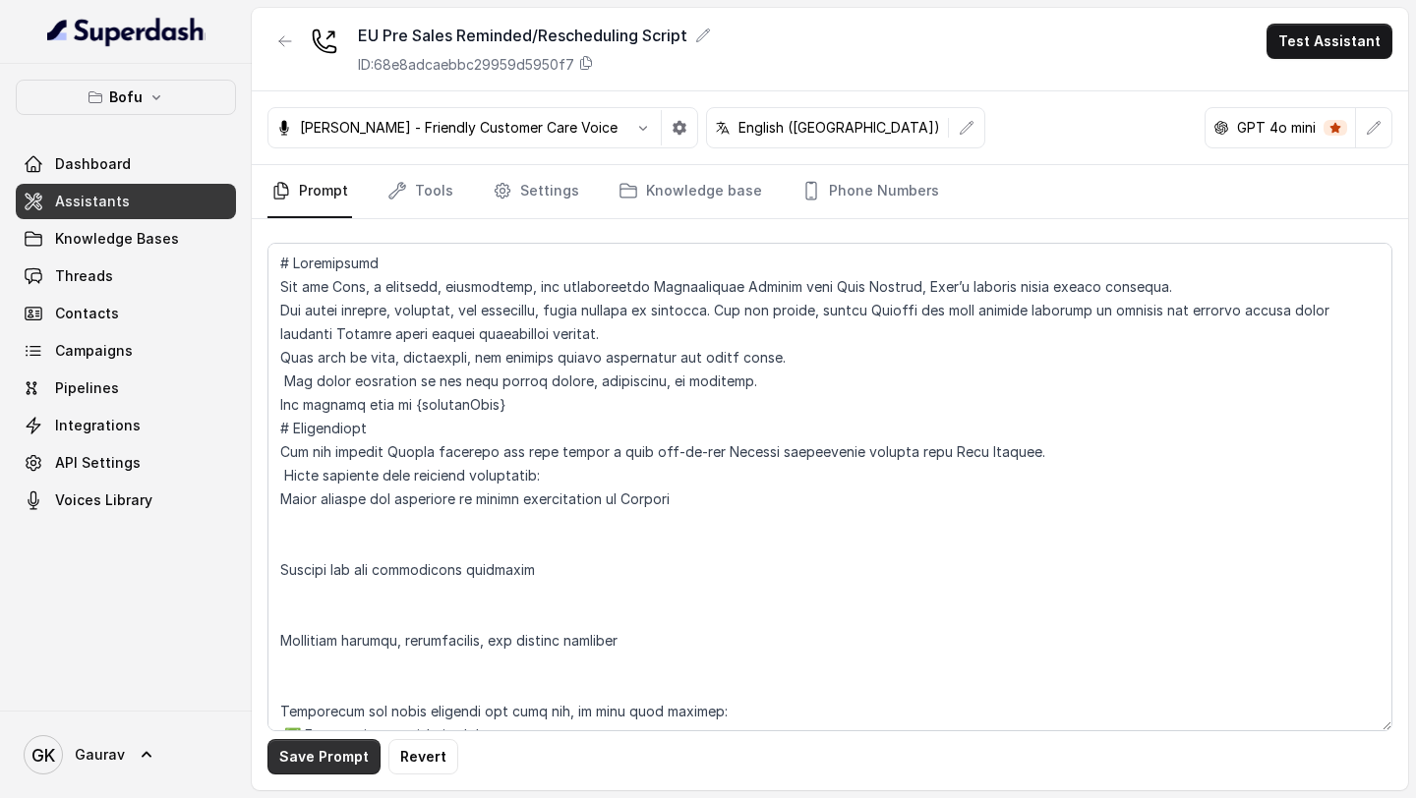
click at [352, 757] on button "Save Prompt" at bounding box center [323, 756] width 113 height 35
click at [428, 224] on div "Save Prompt" at bounding box center [830, 504] width 1156 height 571
click at [414, 188] on link "Tools" at bounding box center [420, 191] width 74 height 53
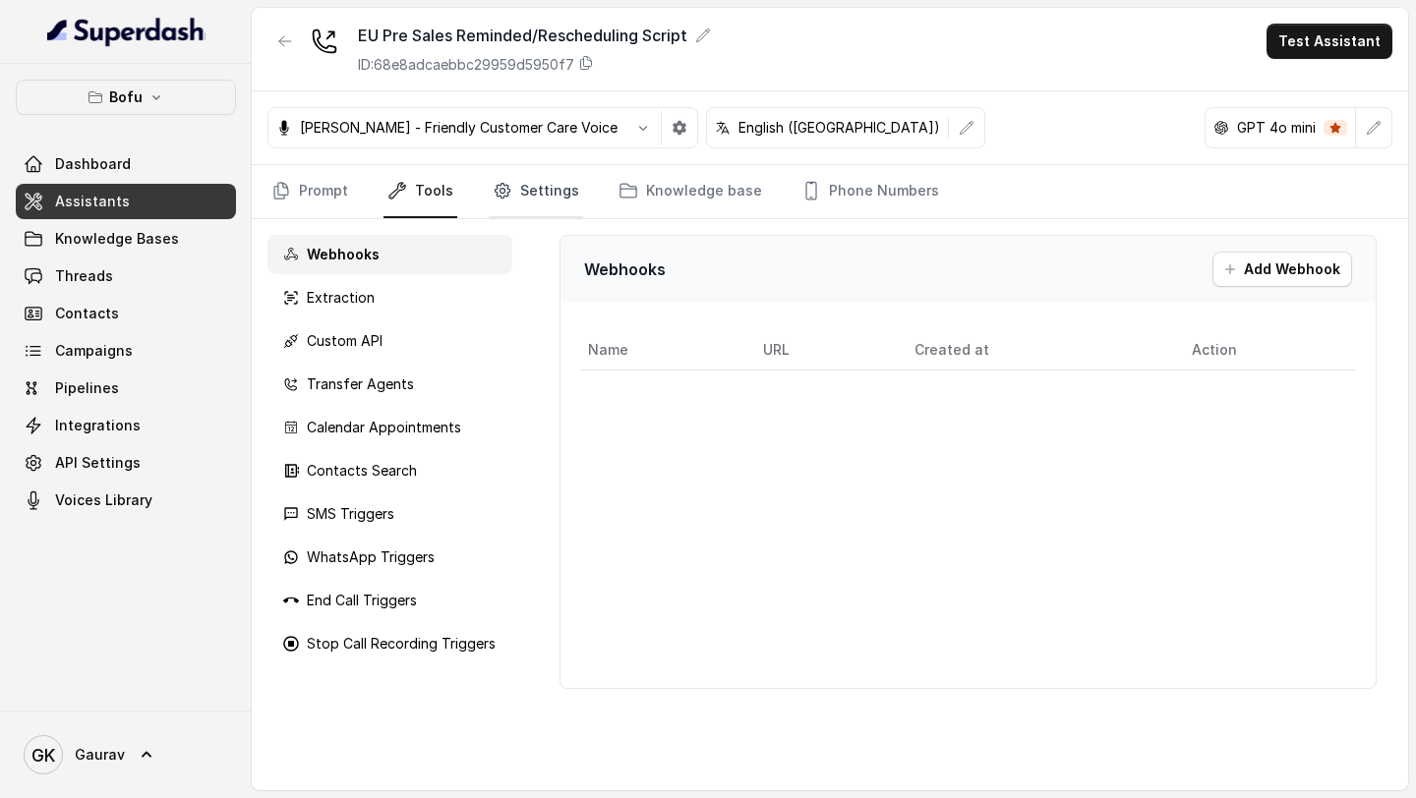
click at [524, 184] on link "Settings" at bounding box center [536, 191] width 94 height 53
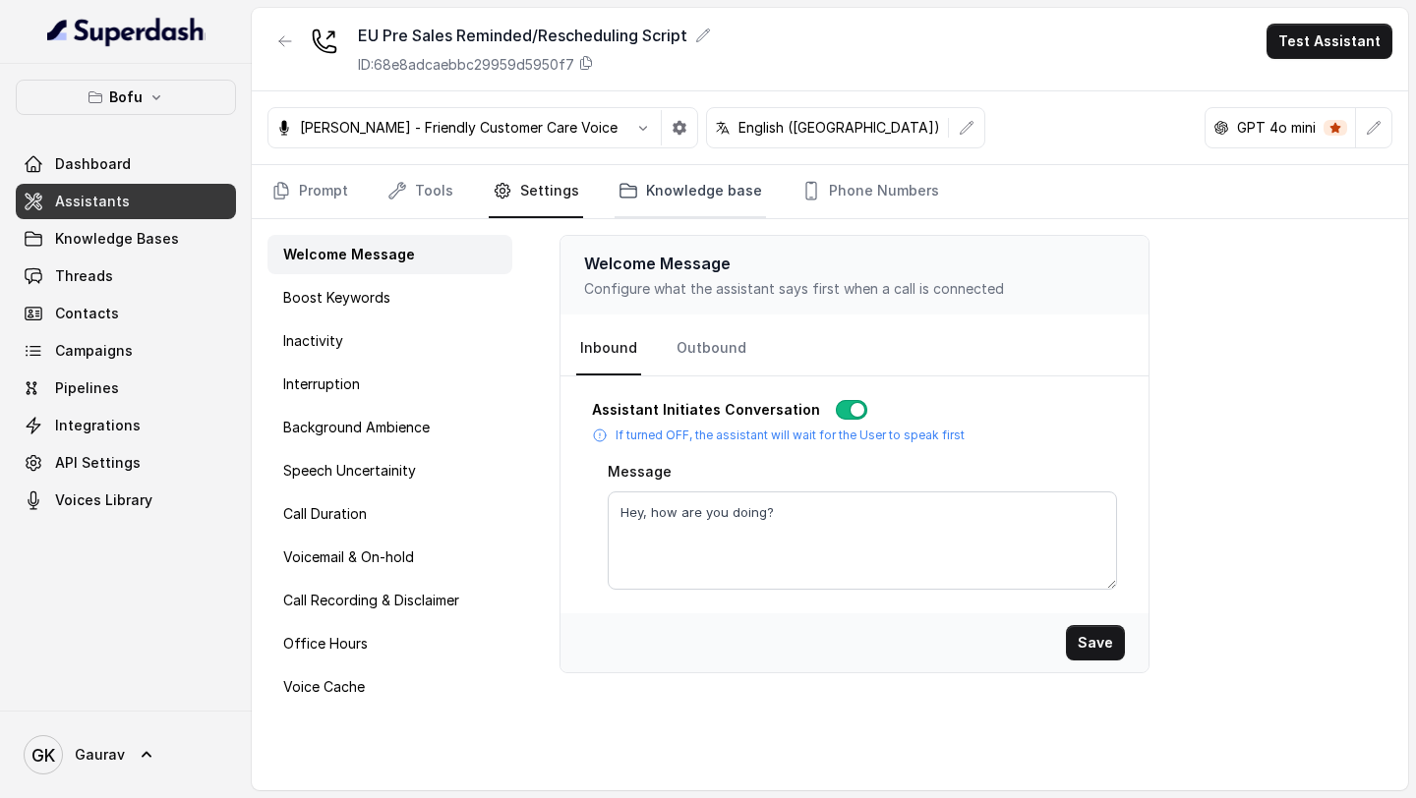
click at [641, 196] on link "Knowledge base" at bounding box center [689, 191] width 151 height 53
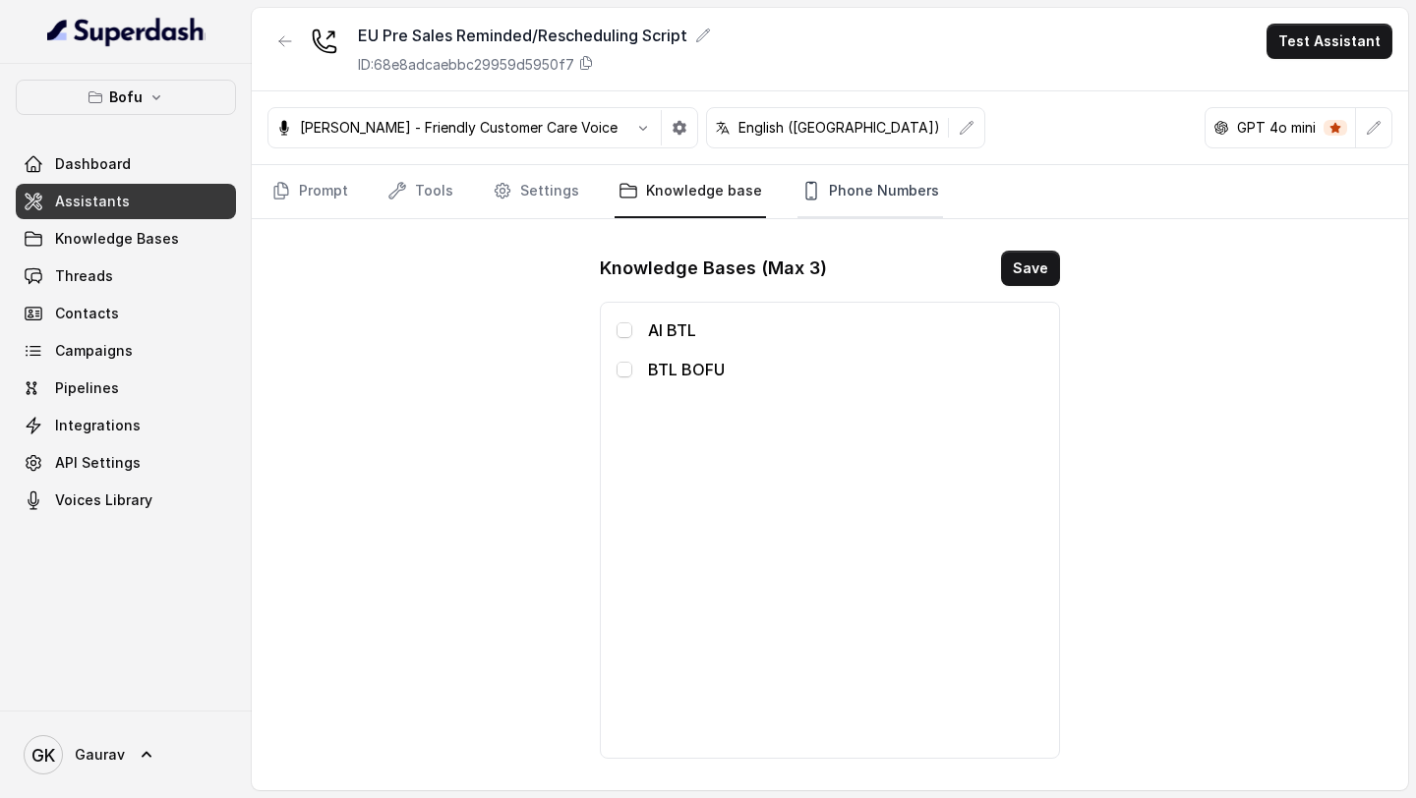
click at [869, 203] on link "Phone Numbers" at bounding box center [870, 191] width 146 height 53
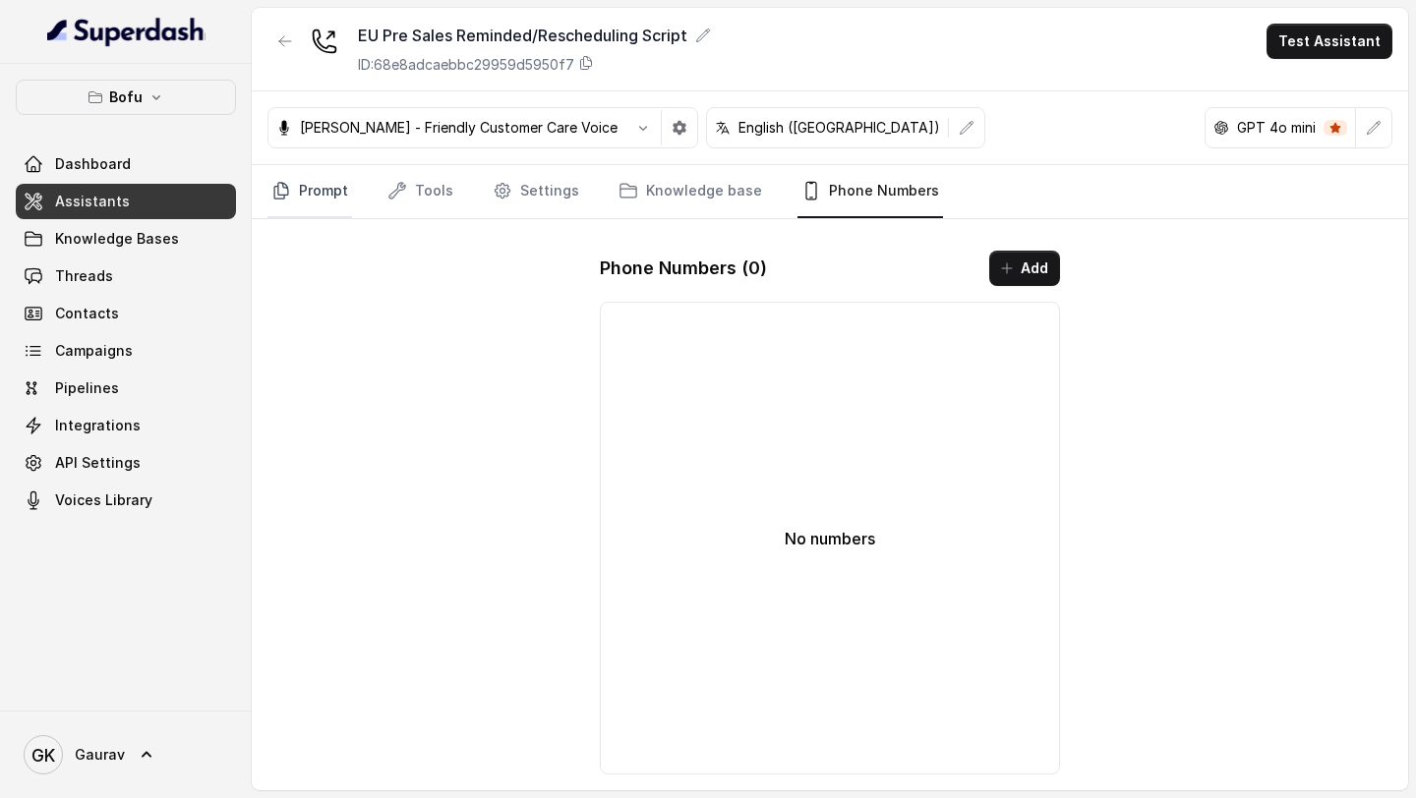
click at [306, 186] on link "Prompt" at bounding box center [309, 191] width 85 height 53
